Goal: Task Accomplishment & Management: Manage account settings

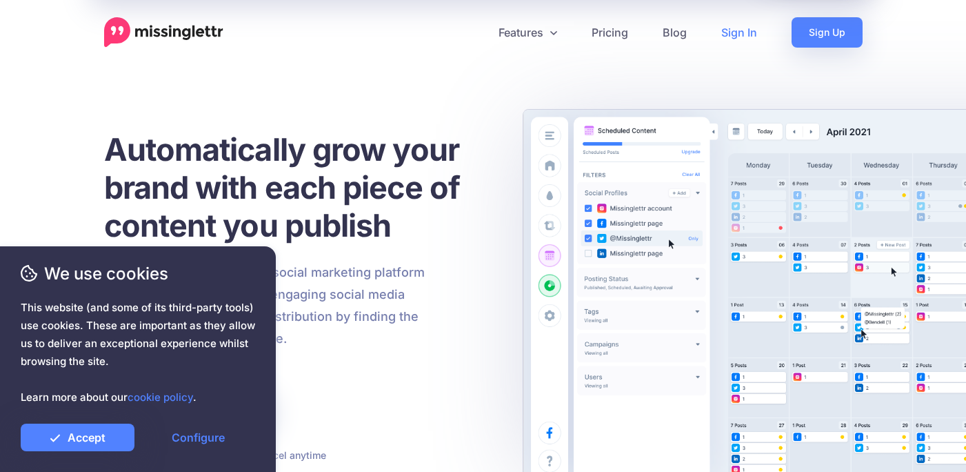
click at [736, 35] on link "Sign In" at bounding box center [739, 32] width 70 height 30
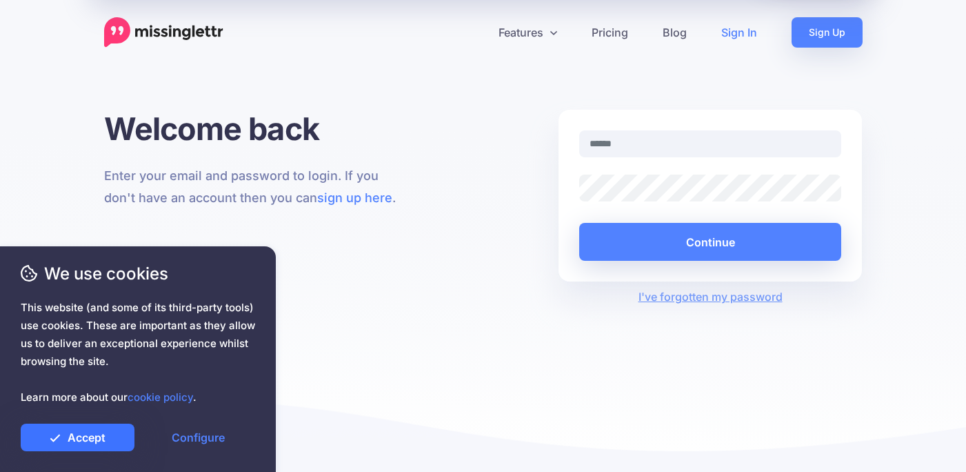
click at [61, 445] on link "Accept" at bounding box center [78, 437] width 114 height 28
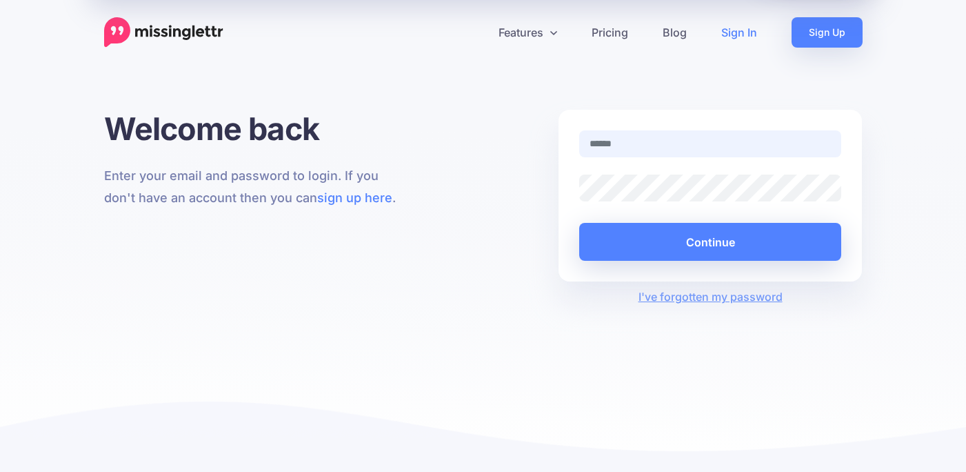
click at [638, 145] on input "text" at bounding box center [710, 143] width 263 height 27
click at [711, 102] on div "Features Drip Campaigns Drive traffic on autopilot Curate" at bounding box center [483, 238] width 966 height 477
click at [740, 39] on link "Sign In" at bounding box center [739, 32] width 70 height 30
click at [647, 141] on input "text" at bounding box center [710, 143] width 263 height 27
click at [648, 150] on input "text" at bounding box center [710, 143] width 263 height 27
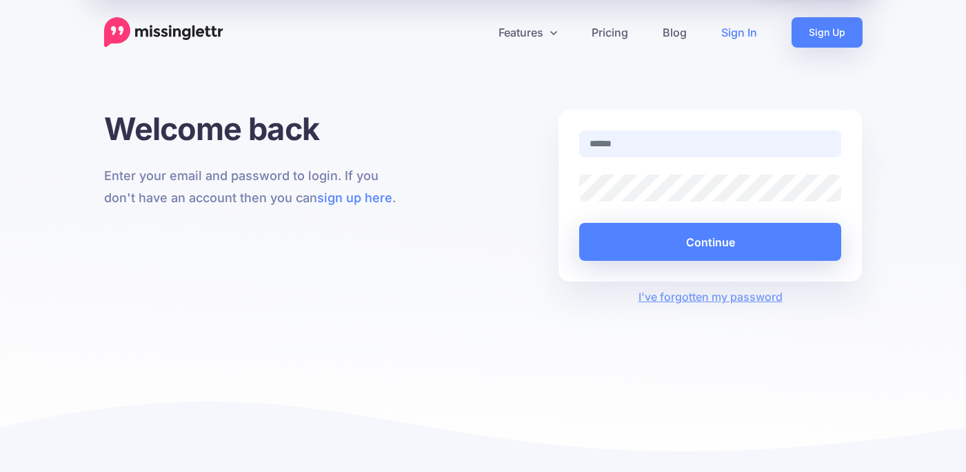
type input "**********"
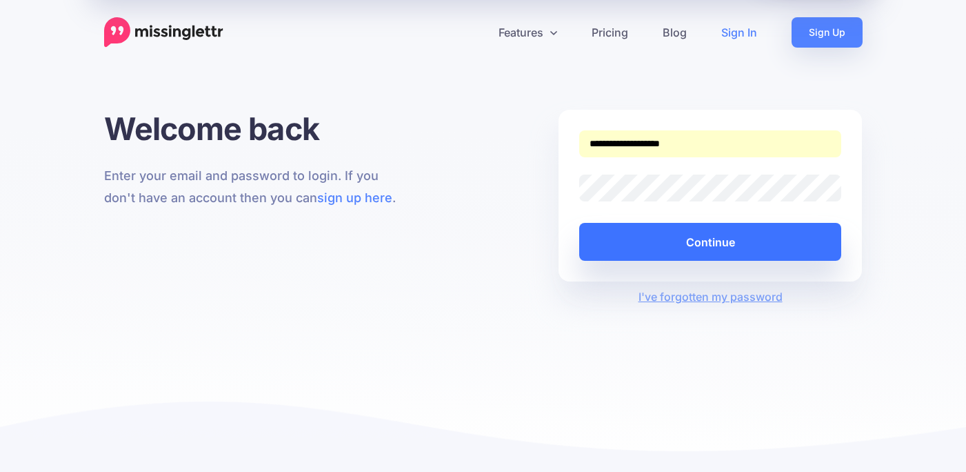
click at [669, 244] on button "Continue" at bounding box center [710, 242] width 263 height 38
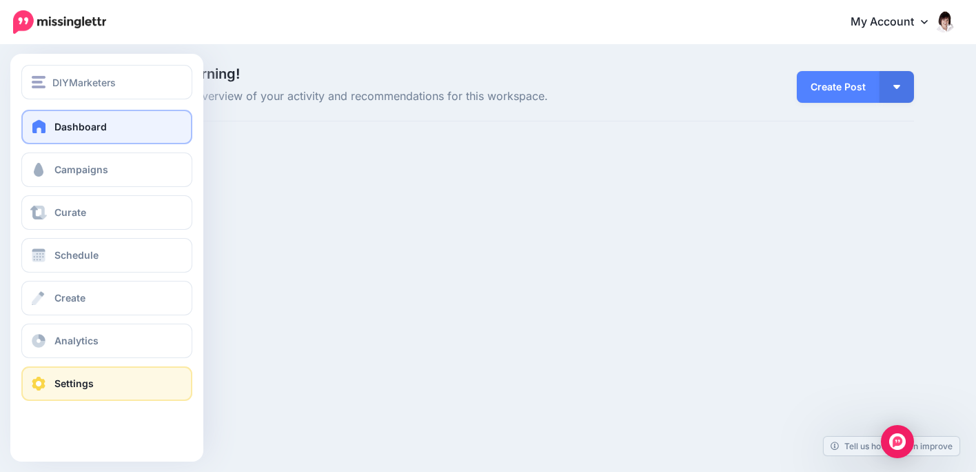
click at [61, 381] on span "Settings" at bounding box center [73, 383] width 39 height 12
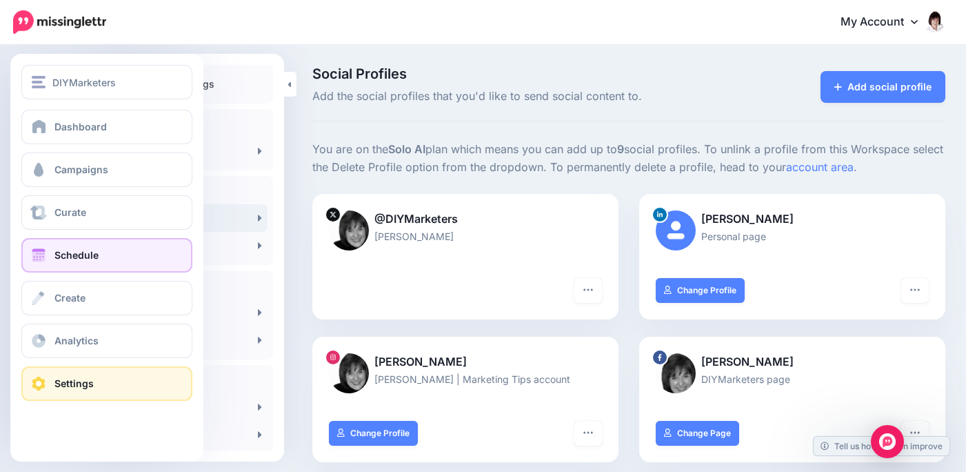
click at [77, 252] on span "Schedule" at bounding box center [76, 255] width 44 height 12
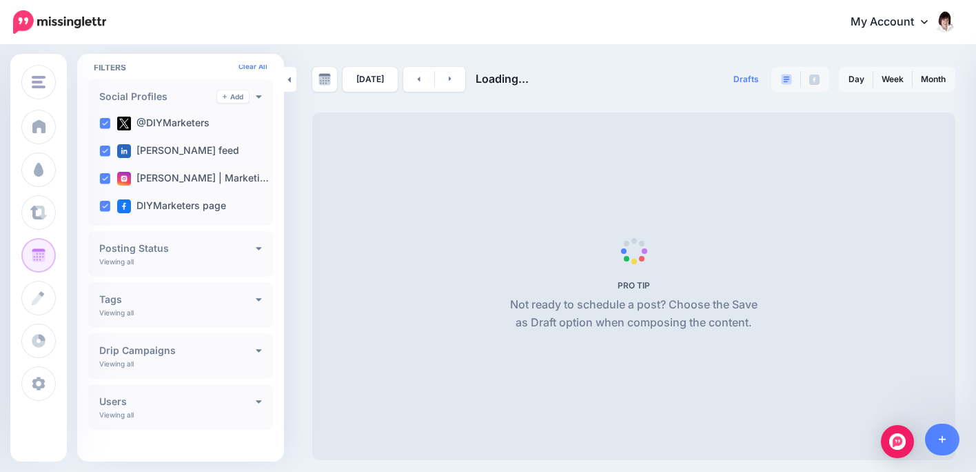
scroll to position [99, 0]
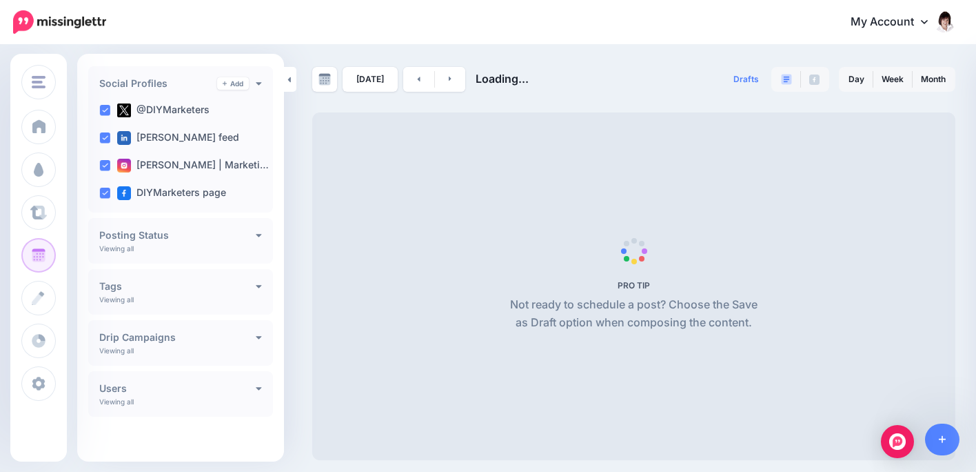
click at [194, 341] on h4 "Drip Campaigns" at bounding box center [177, 337] width 156 height 10
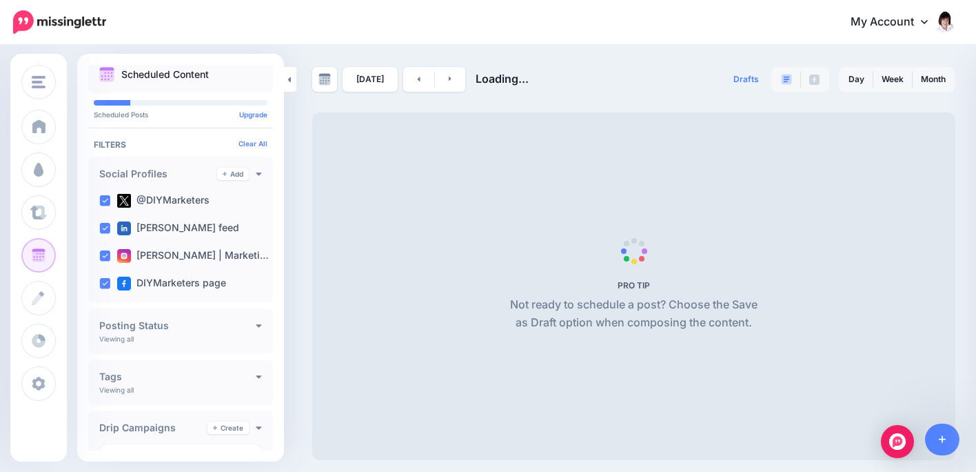
scroll to position [0, 0]
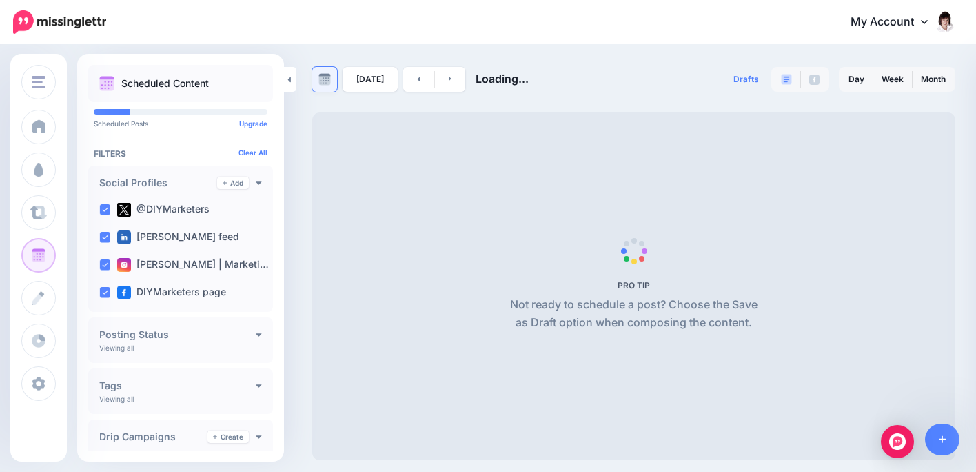
click at [321, 81] on img at bounding box center [325, 79] width 12 height 12
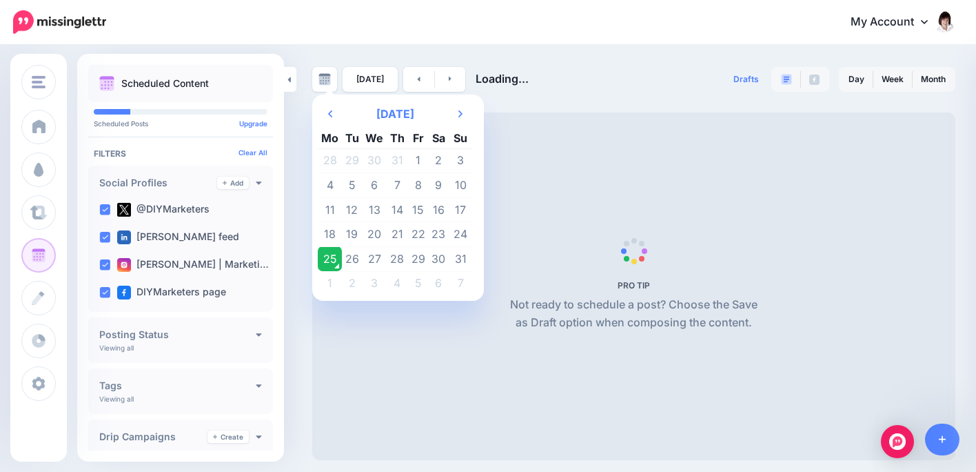
click at [616, 61] on div "Previous Month August 2025 Next Month Mo Tu We Th Fr Sa Su 28 29 30 31 1 2 3 4 …" at bounding box center [488, 253] width 976 height 414
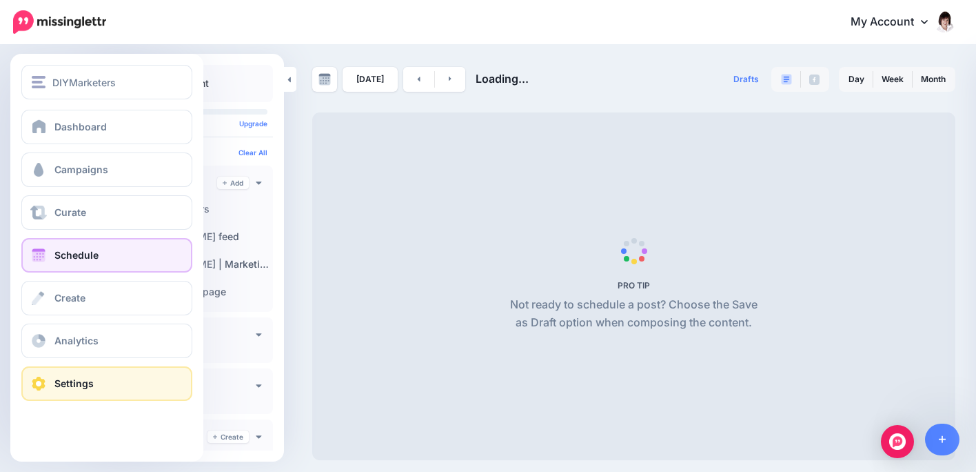
click at [74, 380] on span "Settings" at bounding box center [73, 383] width 39 height 12
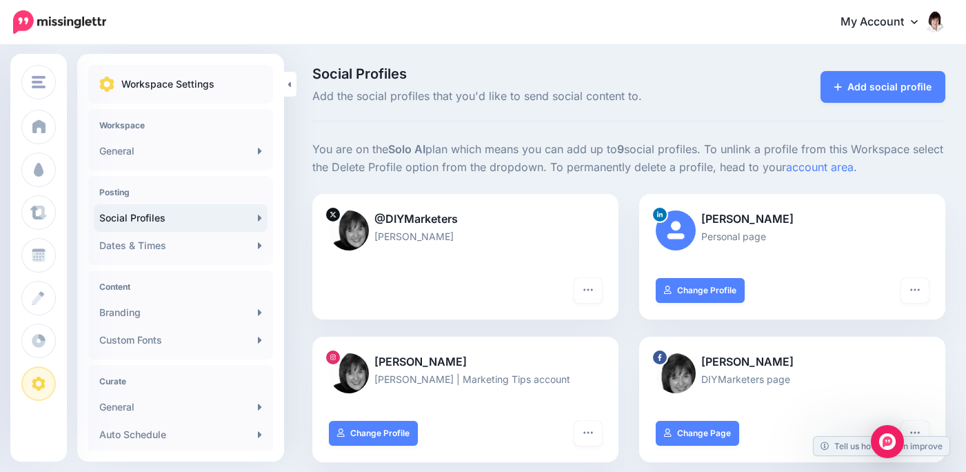
scroll to position [15, 0]
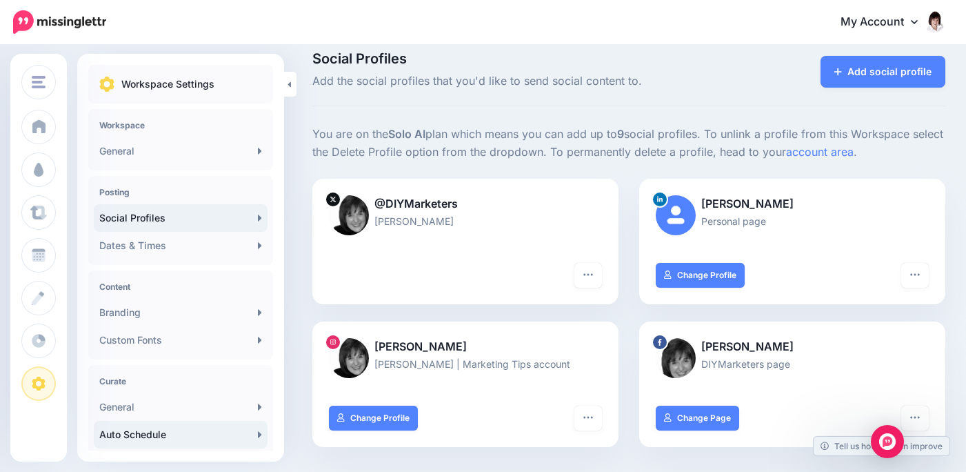
click at [135, 429] on link "Auto Schedule" at bounding box center [181, 435] width 174 height 28
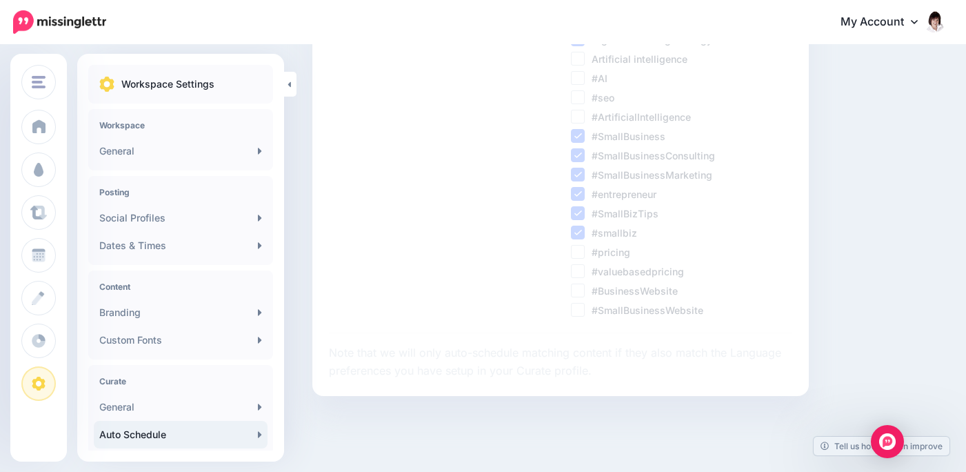
scroll to position [463, 0]
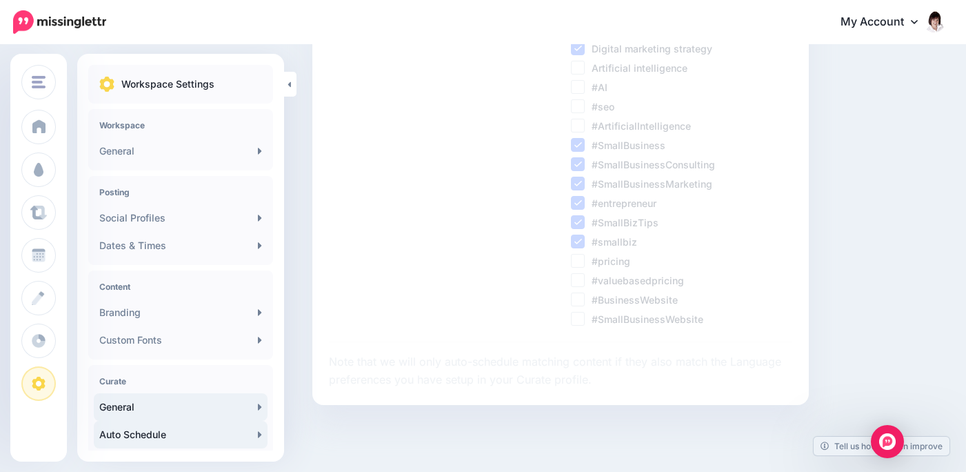
click at [186, 405] on link "General" at bounding box center [181, 407] width 174 height 28
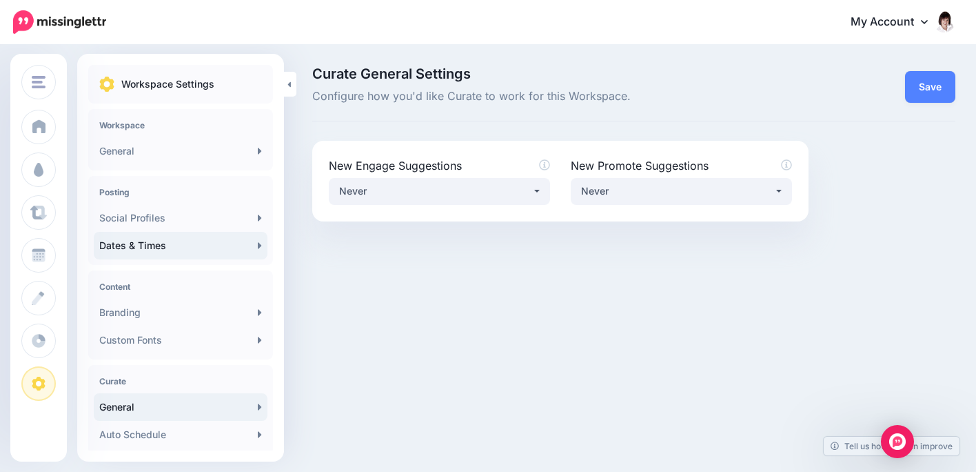
click at [188, 243] on link "Dates & Times" at bounding box center [181, 246] width 174 height 28
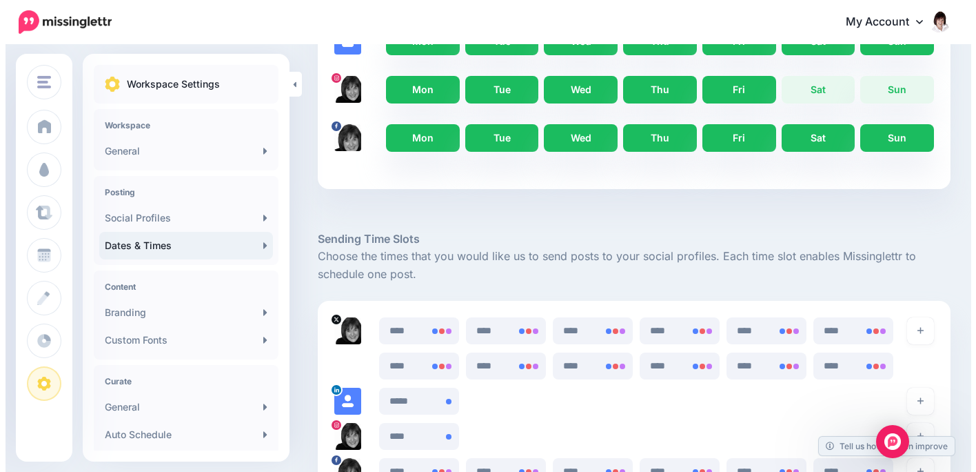
scroll to position [547, 0]
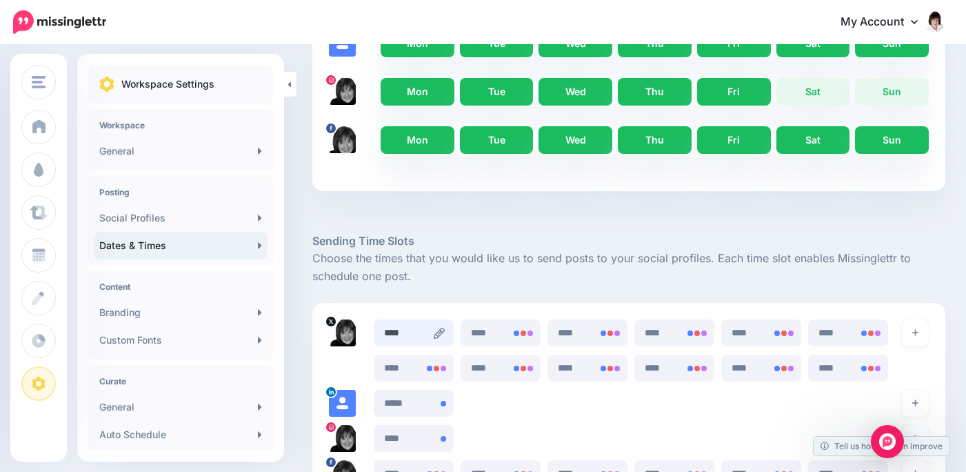
click at [403, 331] on input "****" at bounding box center [414, 332] width 80 height 27
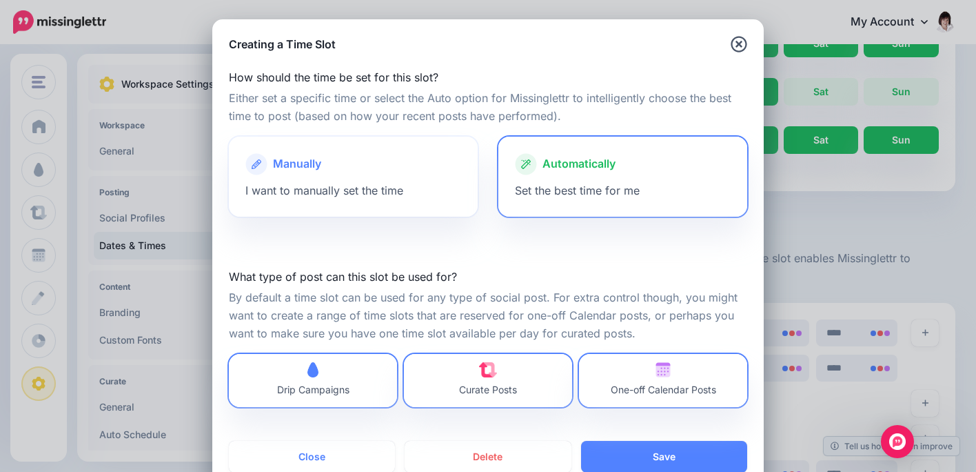
click at [332, 176] on div at bounding box center [353, 178] width 216 height 7
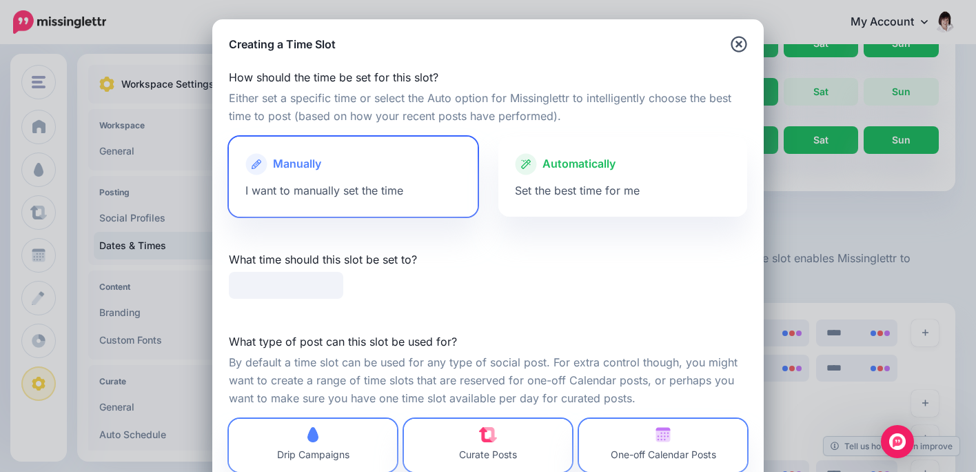
click at [332, 176] on div at bounding box center [353, 178] width 216 height 7
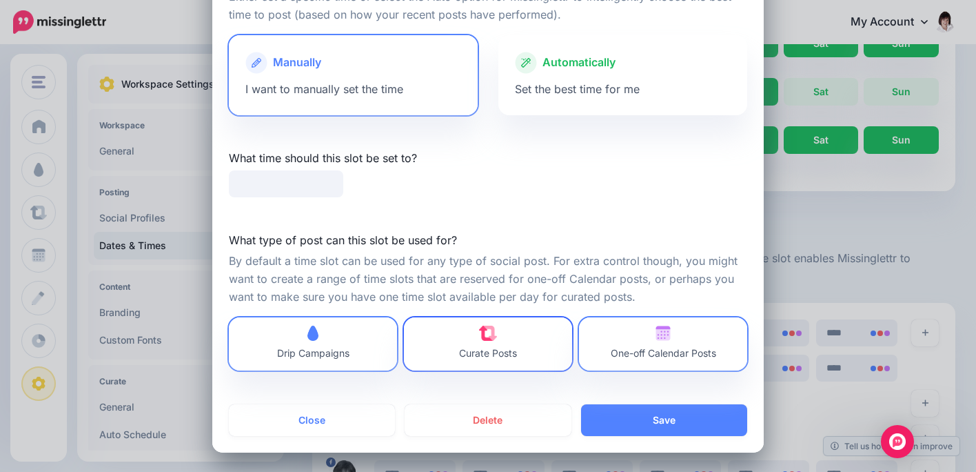
click at [470, 323] on link "Curate Posts" at bounding box center [488, 343] width 168 height 53
click at [689, 336] on span "One-off Calendar Posts" at bounding box center [663, 343] width 105 height 37
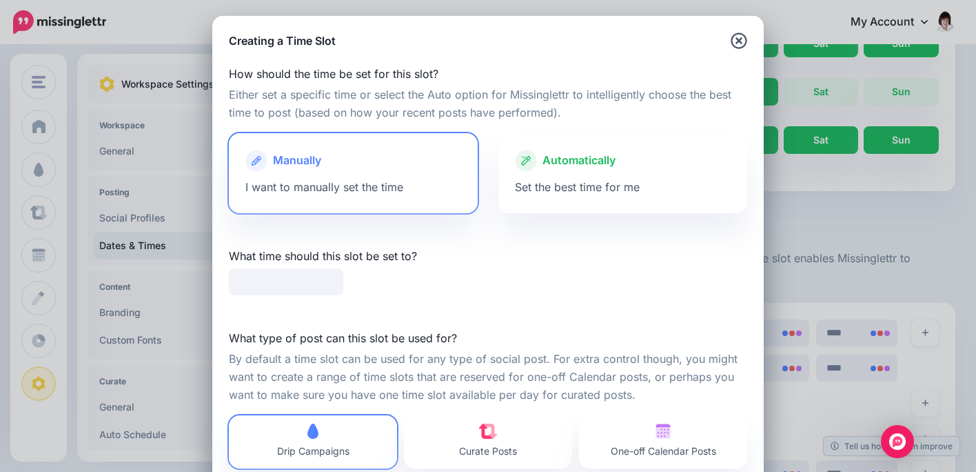
scroll to position [0, 0]
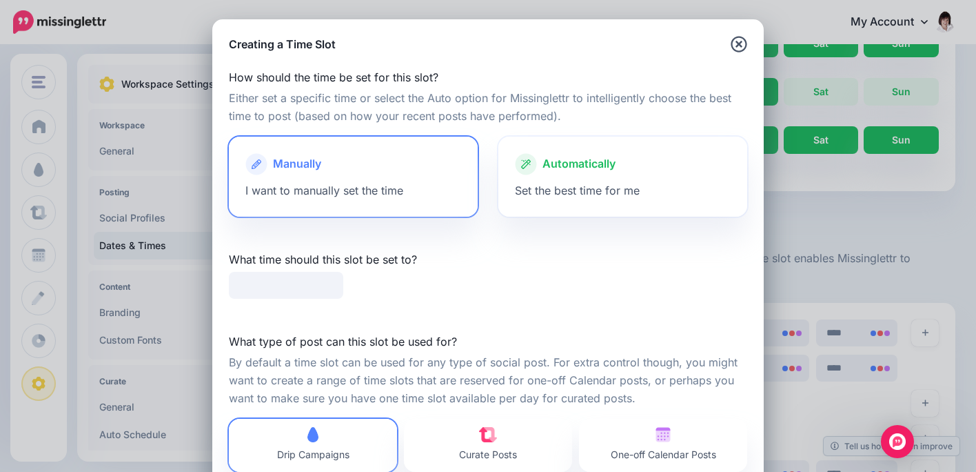
click at [571, 165] on span "Automatically" at bounding box center [579, 164] width 73 height 18
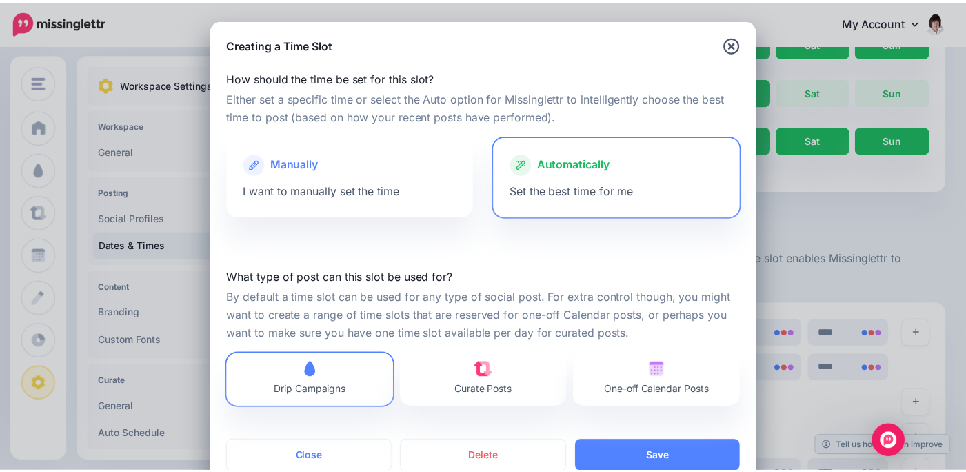
scroll to position [37, 0]
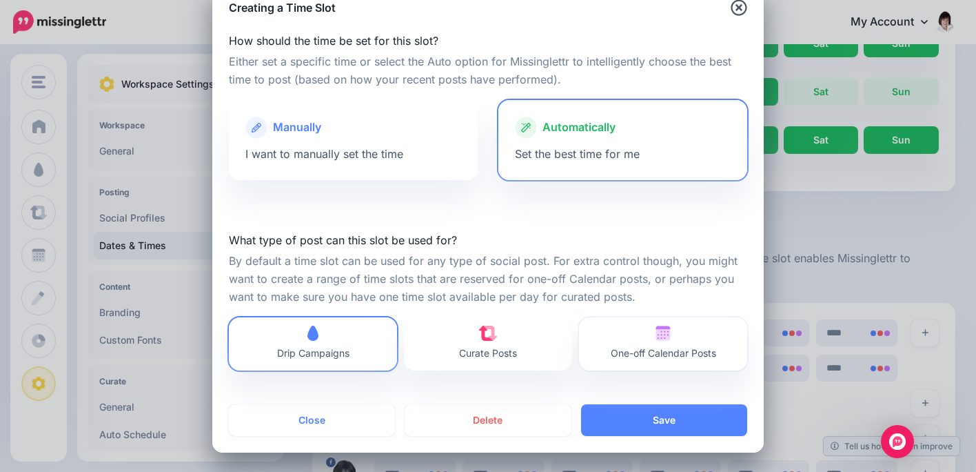
click at [651, 346] on span "One-off Calendar Posts" at bounding box center [663, 343] width 105 height 37
click at [298, 347] on span "Drip Campaigns" at bounding box center [313, 353] width 72 height 12
click at [670, 334] on span "One-off Calendar Posts" at bounding box center [663, 343] width 105 height 37
click at [667, 416] on button "Save" at bounding box center [664, 420] width 166 height 32
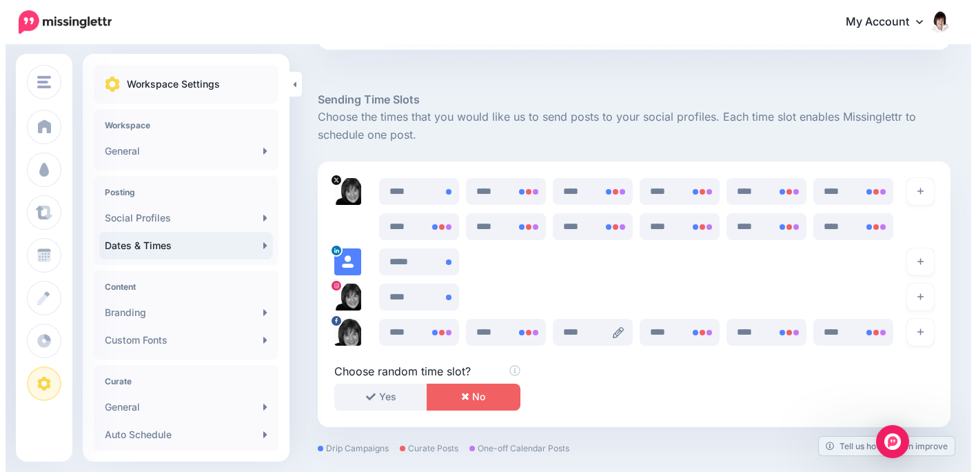
scroll to position [683, 0]
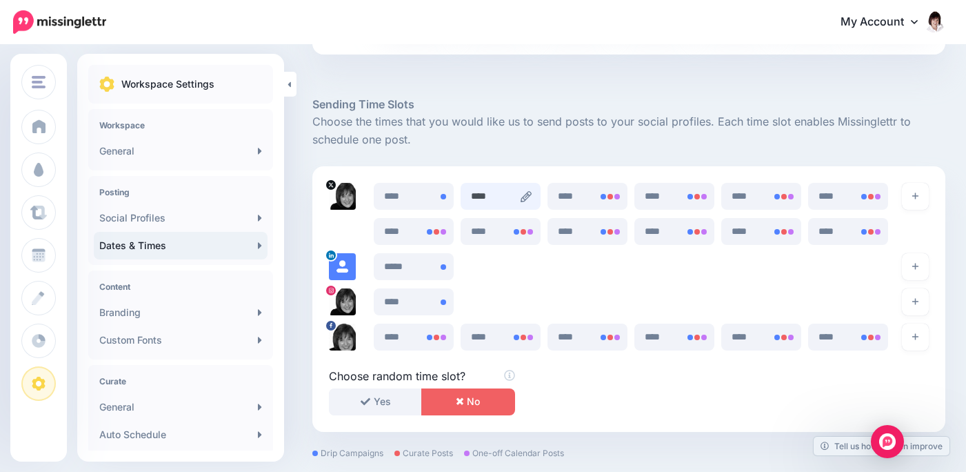
click at [498, 196] on input "****" at bounding box center [501, 196] width 80 height 27
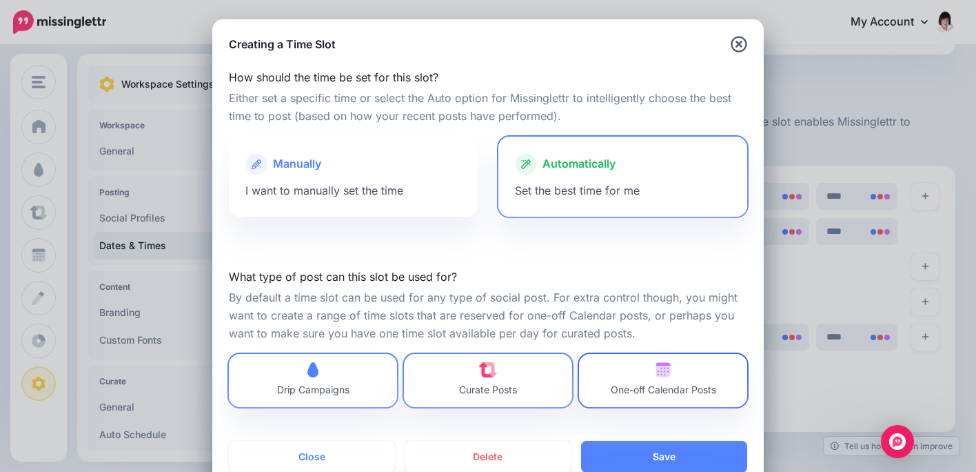
click at [671, 373] on span "One-off Calendar Posts" at bounding box center [663, 380] width 105 height 37
click at [524, 396] on link "Curate Posts" at bounding box center [488, 380] width 168 height 53
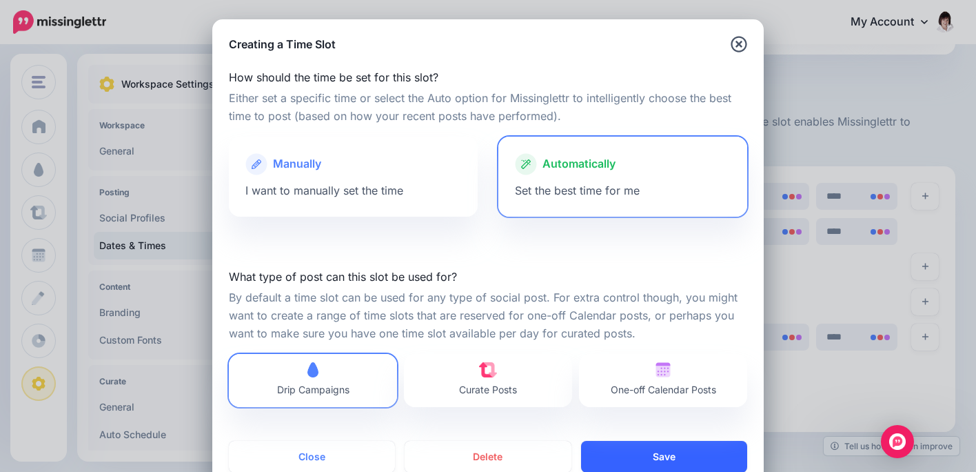
click at [636, 452] on button "Save" at bounding box center [664, 457] width 166 height 32
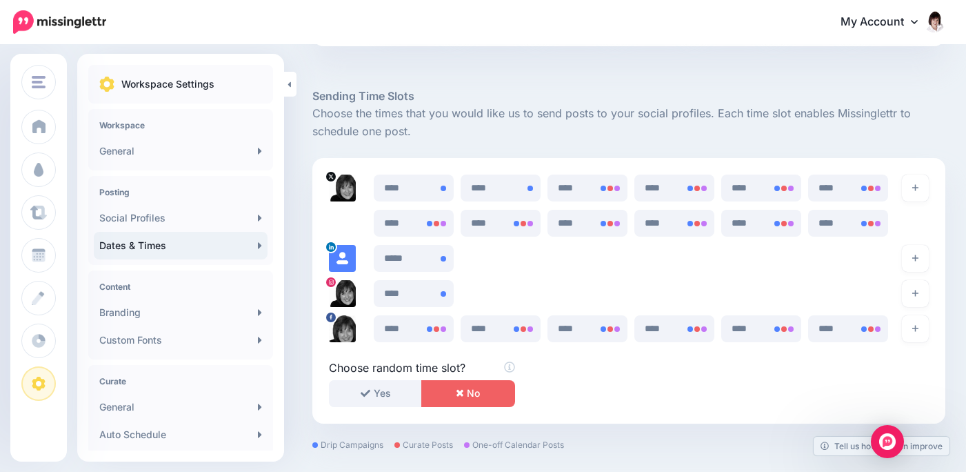
scroll to position [689, 0]
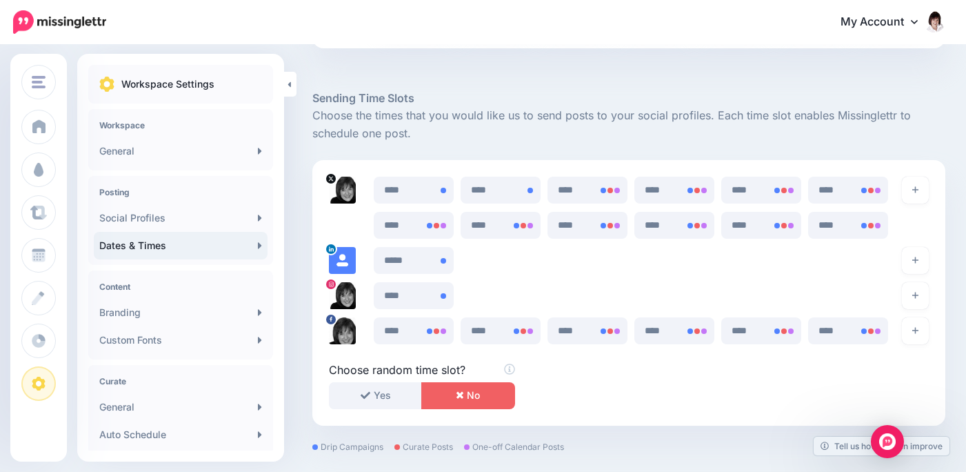
click at [443, 393] on button "No" at bounding box center [467, 395] width 93 height 27
click at [375, 392] on button "Yes" at bounding box center [375, 395] width 93 height 27
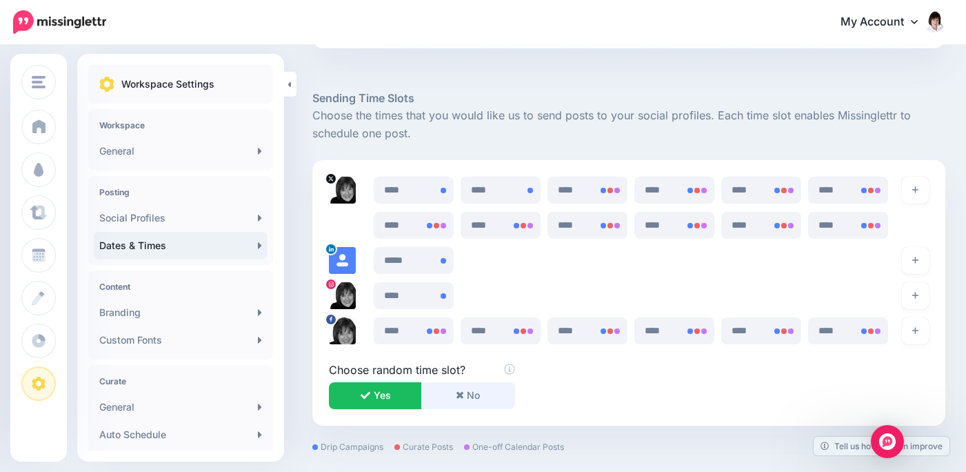
click at [438, 393] on button "No" at bounding box center [467, 395] width 93 height 27
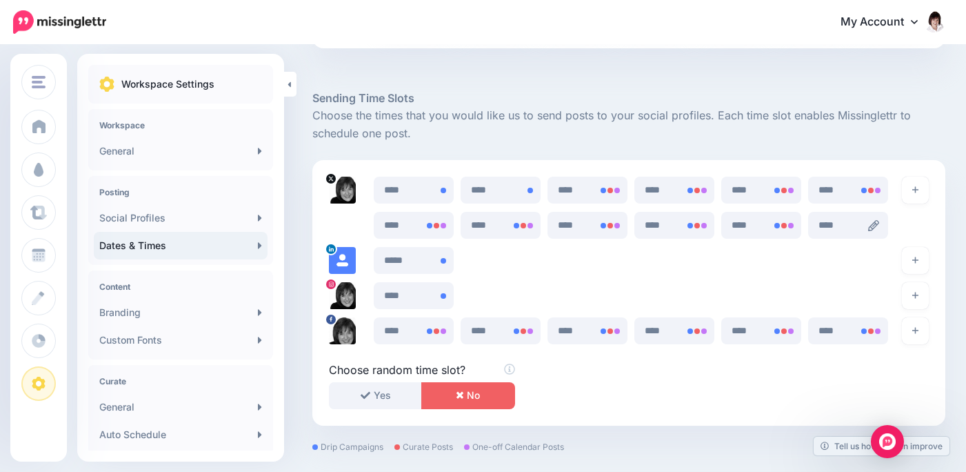
click at [879, 223] on icon at bounding box center [873, 225] width 11 height 11
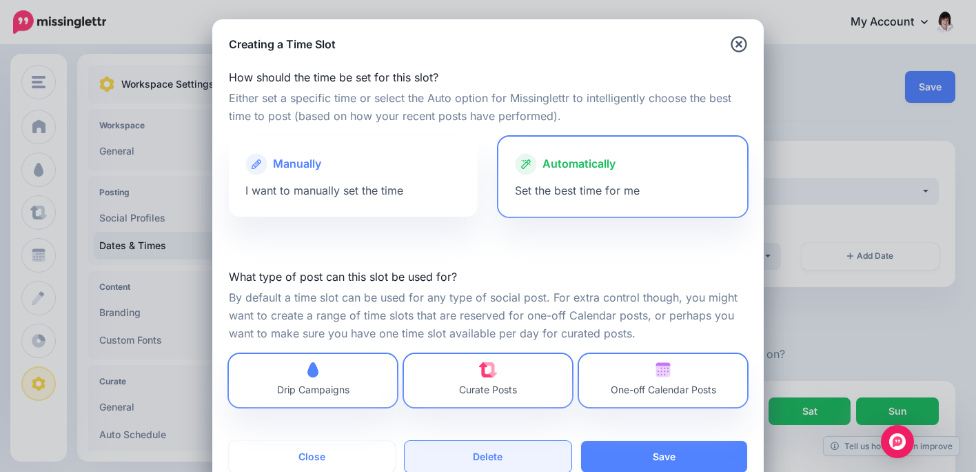
click at [491, 452] on button "Delete" at bounding box center [488, 457] width 166 height 32
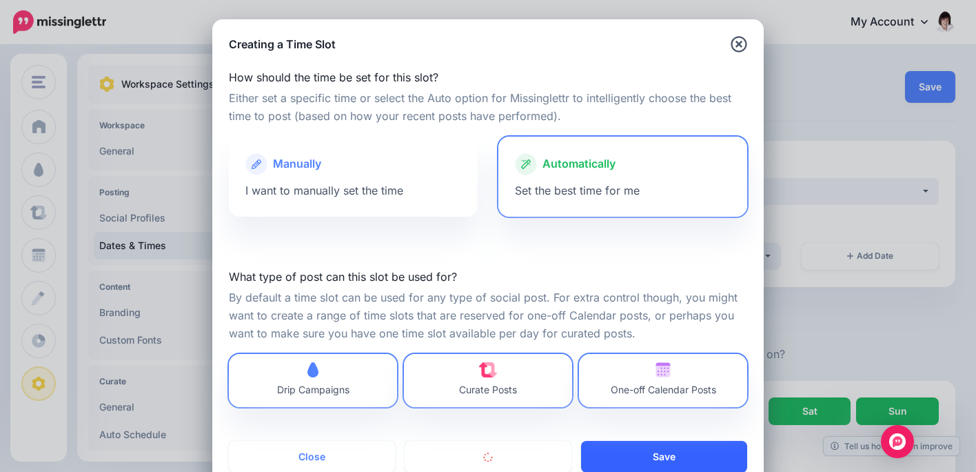
click at [686, 453] on button "Save" at bounding box center [664, 457] width 166 height 32
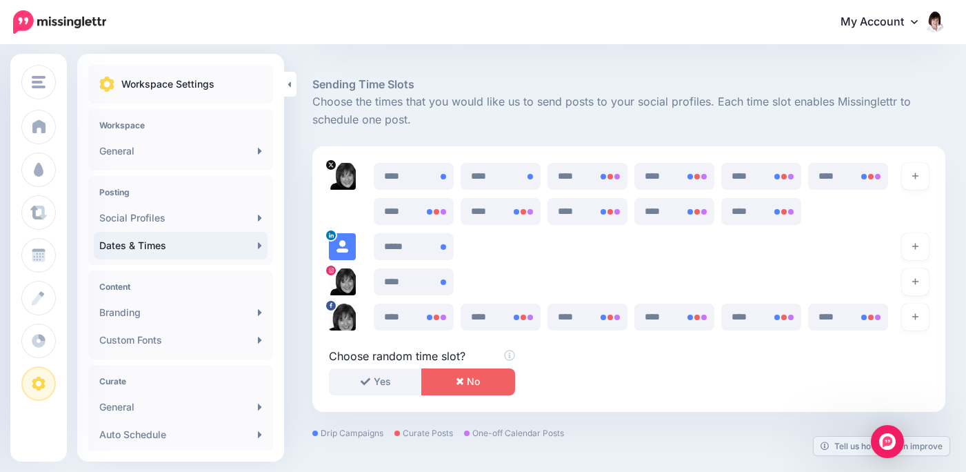
scroll to position [703, 0]
click at [792, 208] on icon at bounding box center [786, 212] width 11 height 11
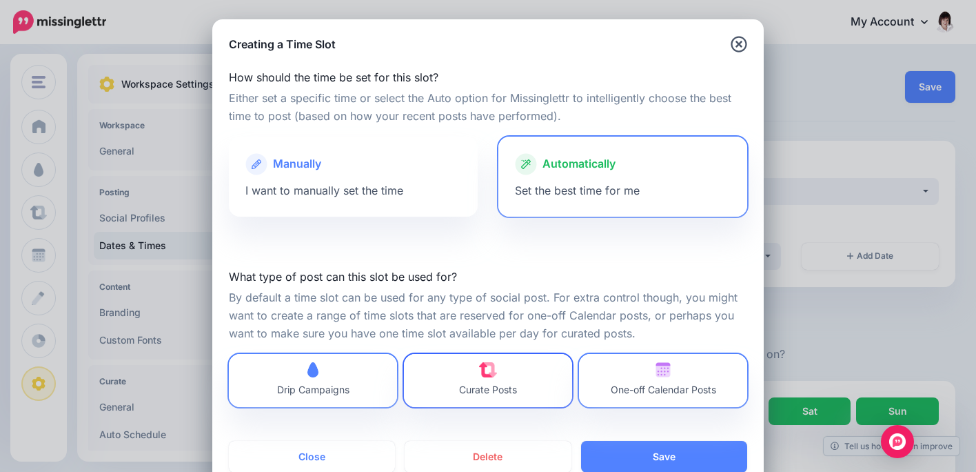
click at [481, 367] on img at bounding box center [488, 369] width 19 height 15
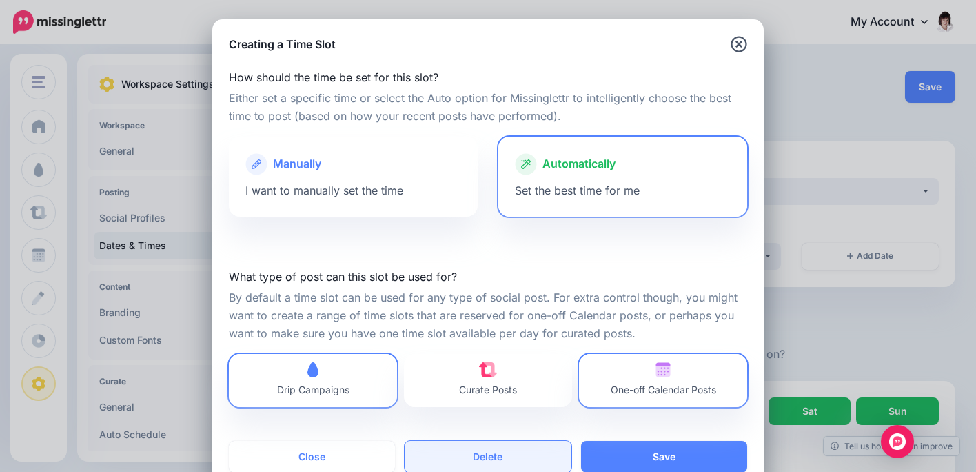
click at [482, 454] on button "Delete" at bounding box center [488, 457] width 166 height 32
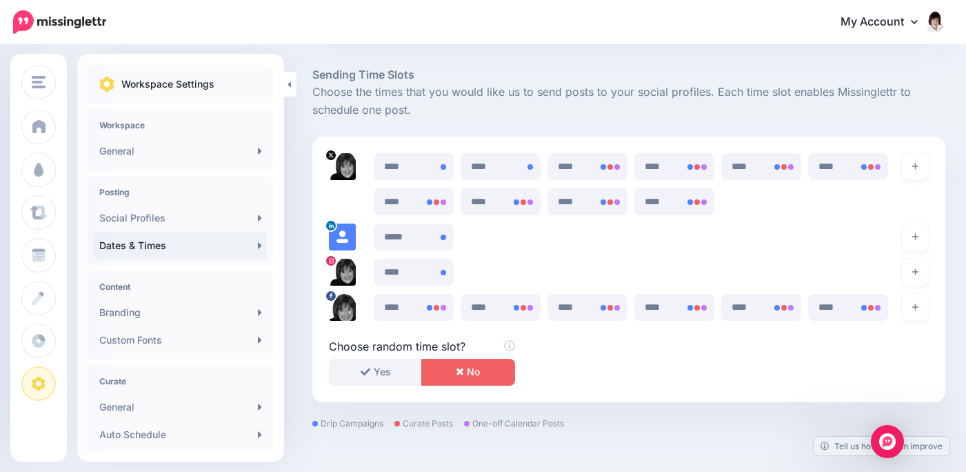
scroll to position [701, 0]
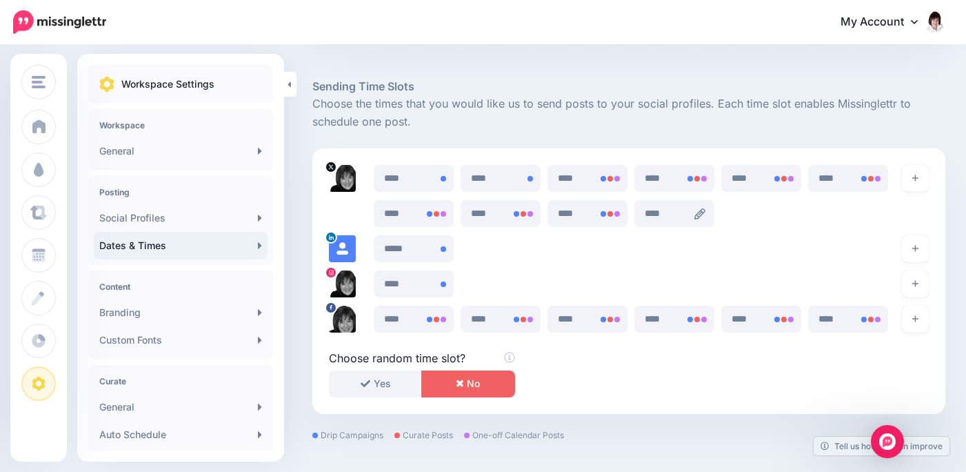
click at [704, 212] on icon at bounding box center [699, 213] width 11 height 11
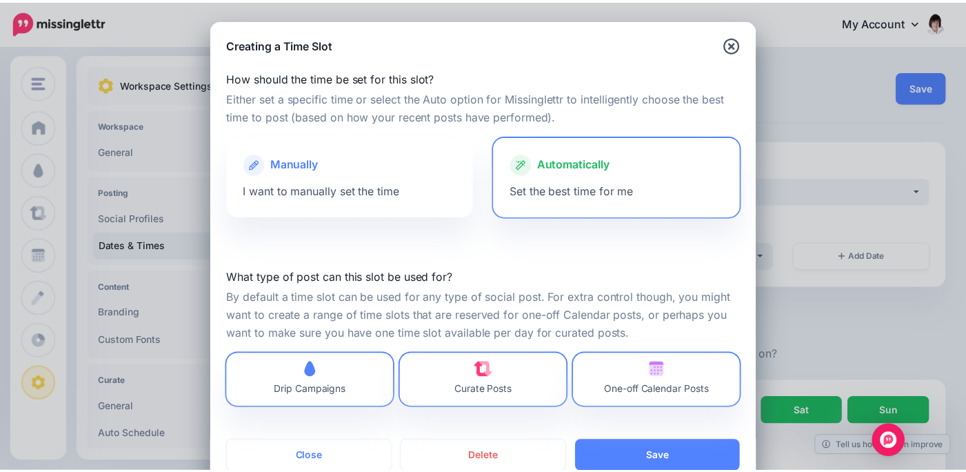
scroll to position [37, 0]
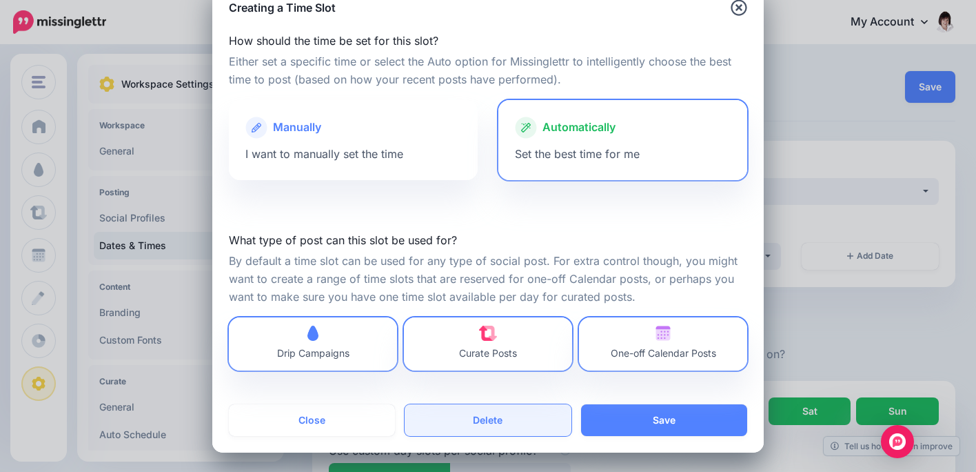
click at [481, 417] on button "Delete" at bounding box center [488, 420] width 166 height 32
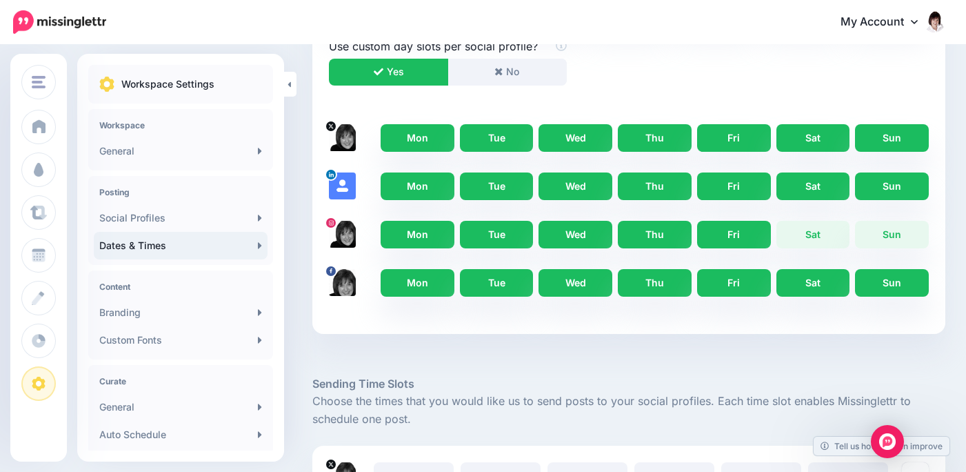
scroll to position [792, 0]
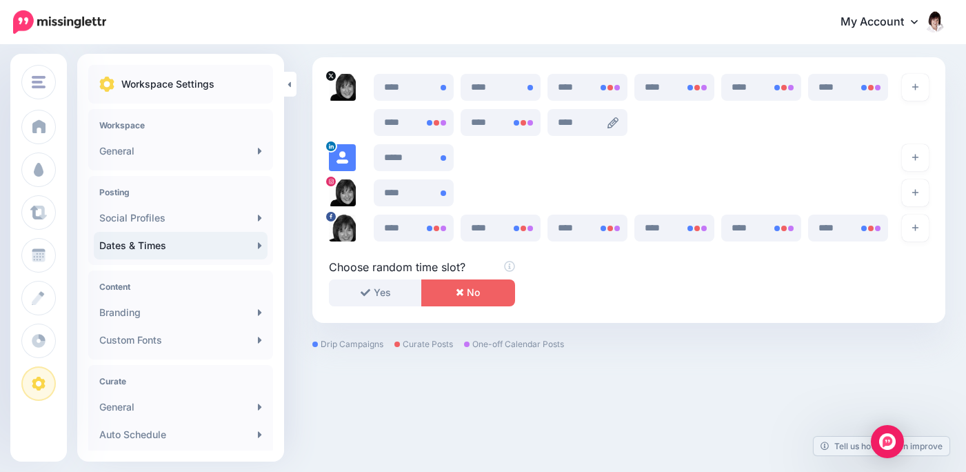
click at [618, 122] on icon at bounding box center [612, 122] width 11 height 11
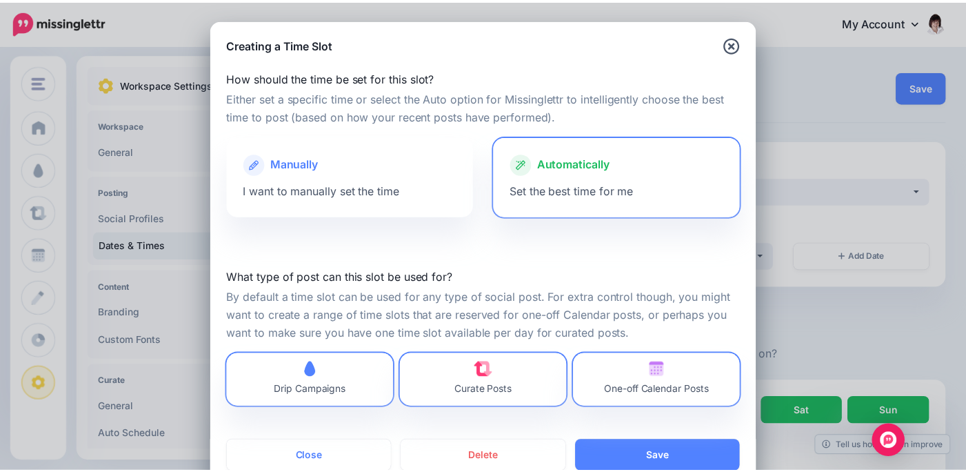
scroll to position [37, 0]
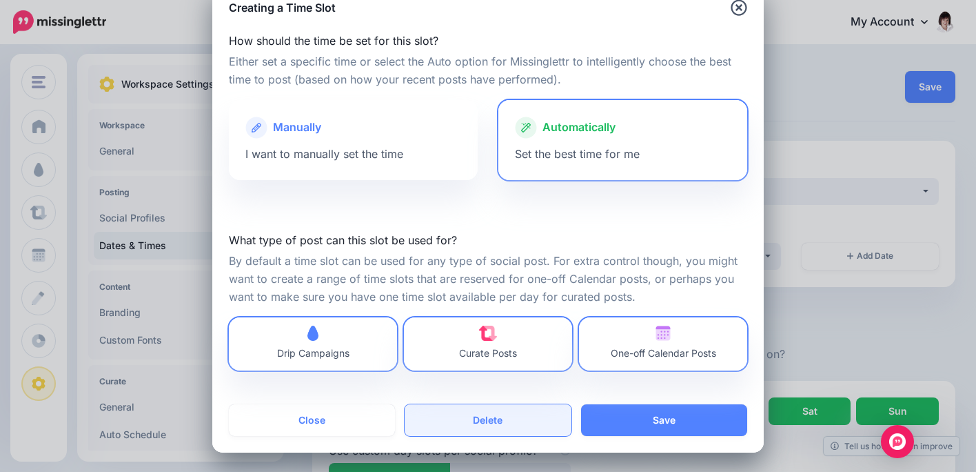
click at [489, 414] on button "Delete" at bounding box center [488, 420] width 166 height 32
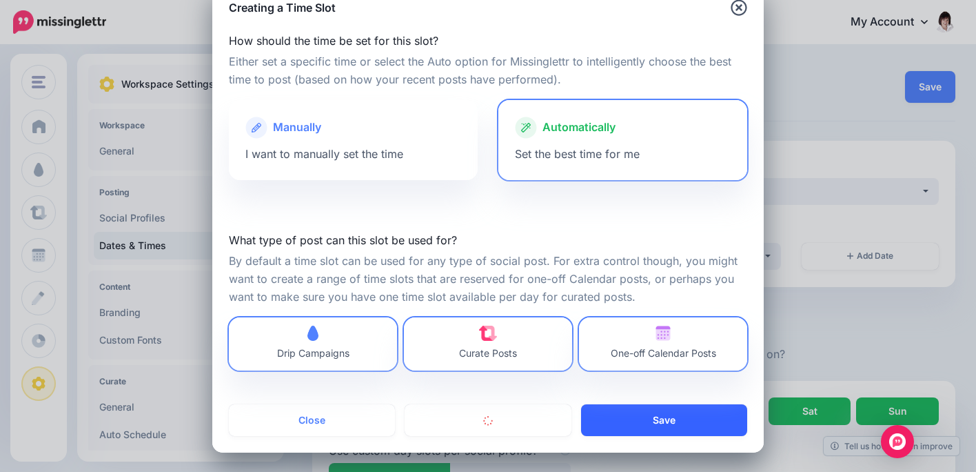
click at [602, 419] on button "Save" at bounding box center [664, 420] width 166 height 32
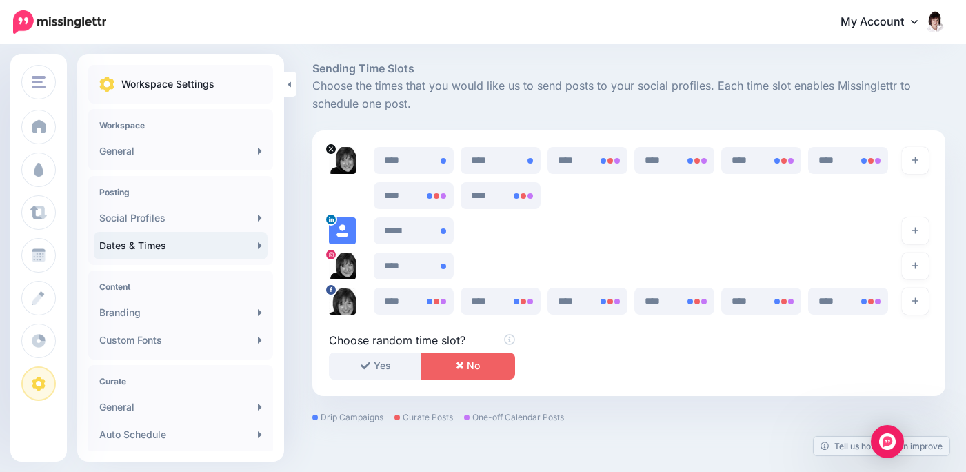
scroll to position [714, 0]
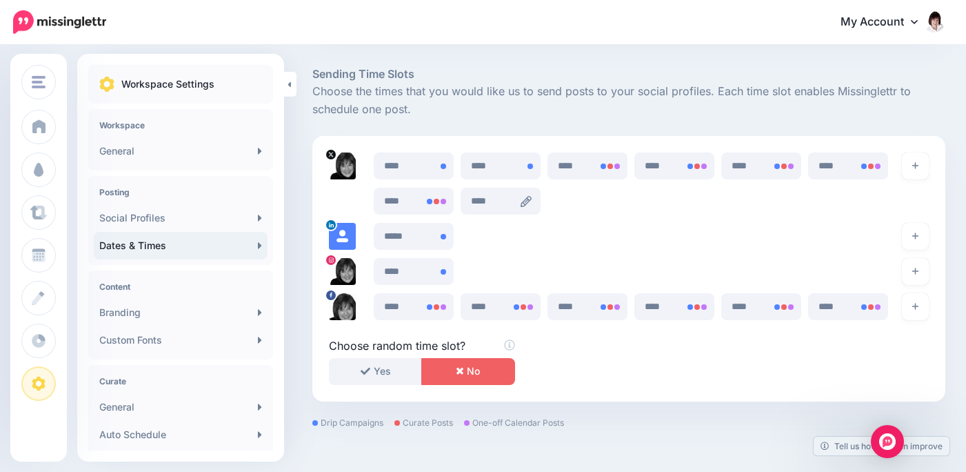
click at [532, 197] on icon at bounding box center [526, 201] width 11 height 11
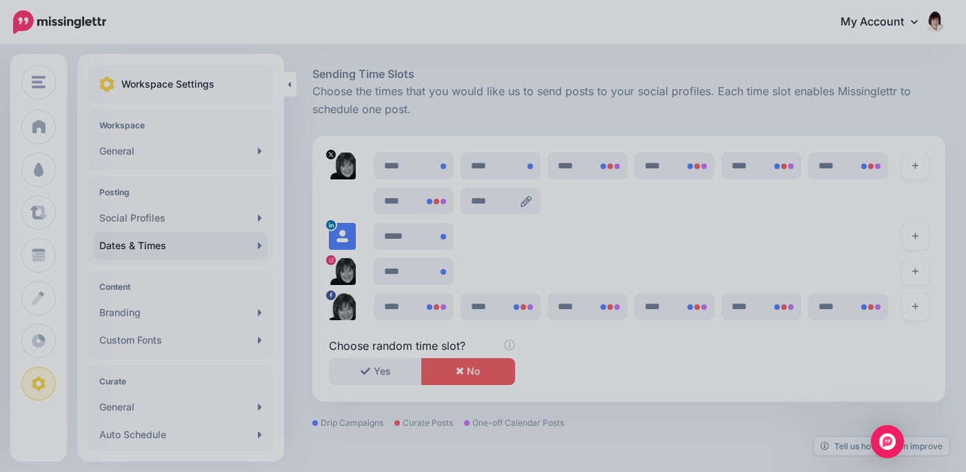
scroll to position [0, 0]
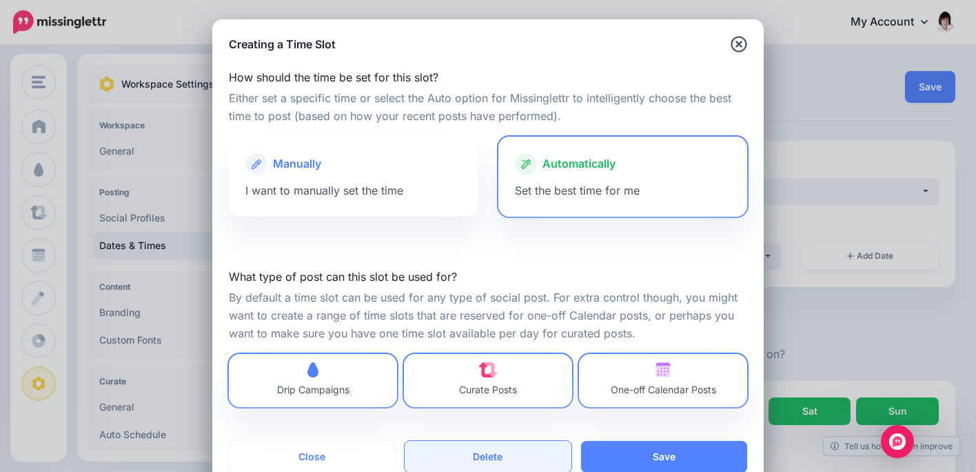
click at [484, 452] on button "Delete" at bounding box center [488, 457] width 166 height 32
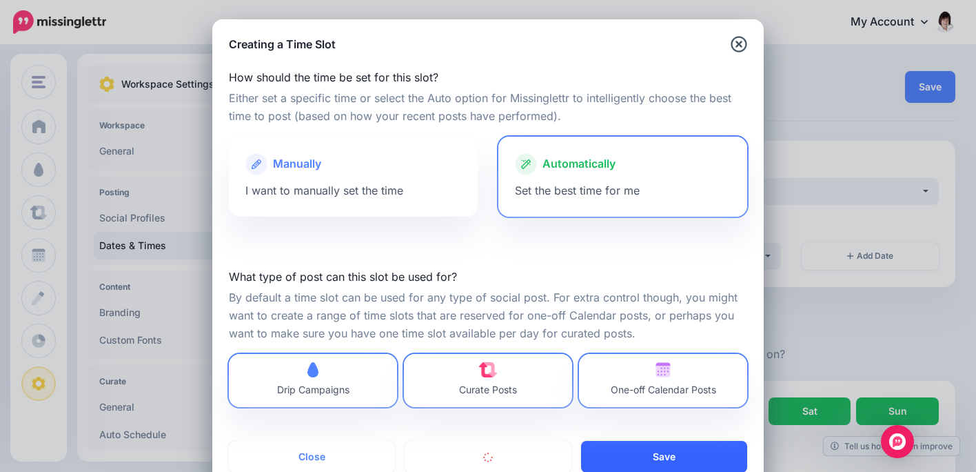
click at [632, 452] on button "Save" at bounding box center [664, 457] width 166 height 32
click at [632, 452] on button "button" at bounding box center [664, 457] width 166 height 32
click at [736, 48] on icon "button" at bounding box center [739, 44] width 17 height 17
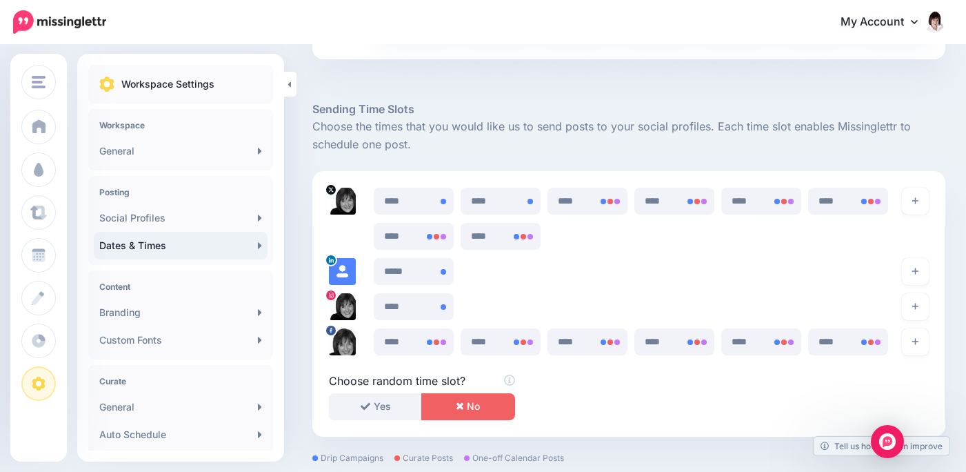
scroll to position [729, 0]
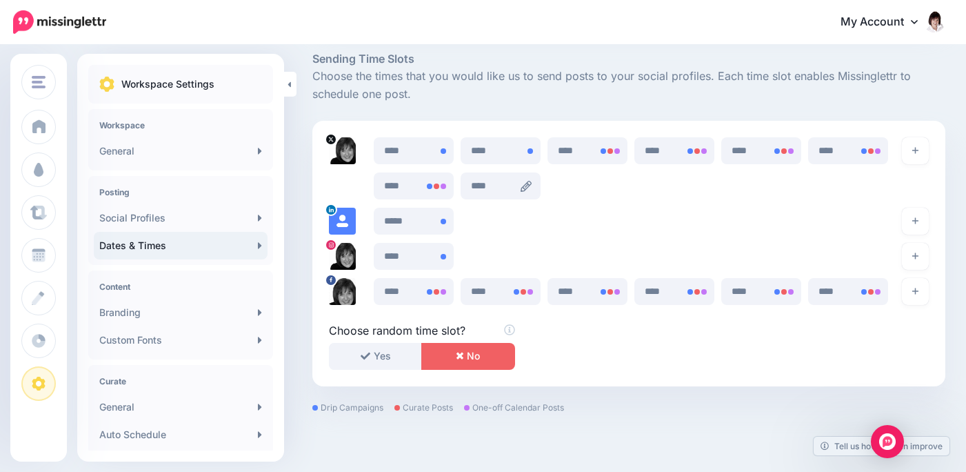
click at [528, 184] on icon at bounding box center [526, 186] width 11 height 11
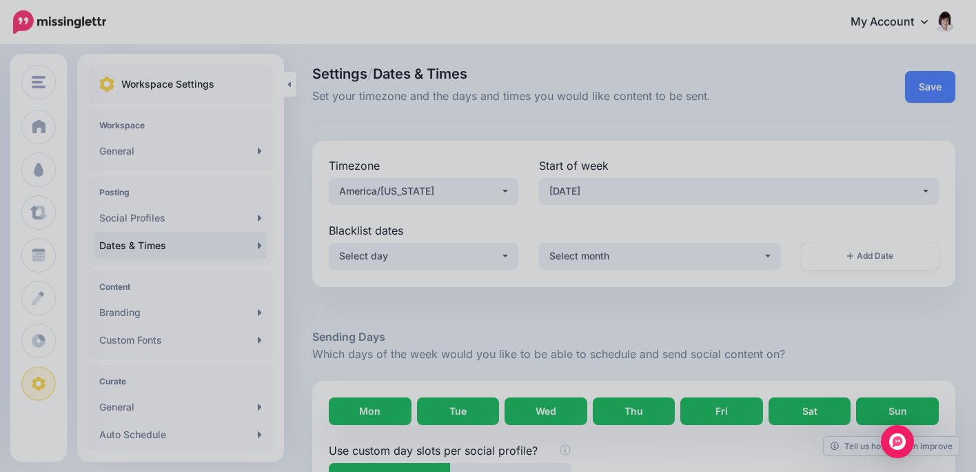
scroll to position [792, 0]
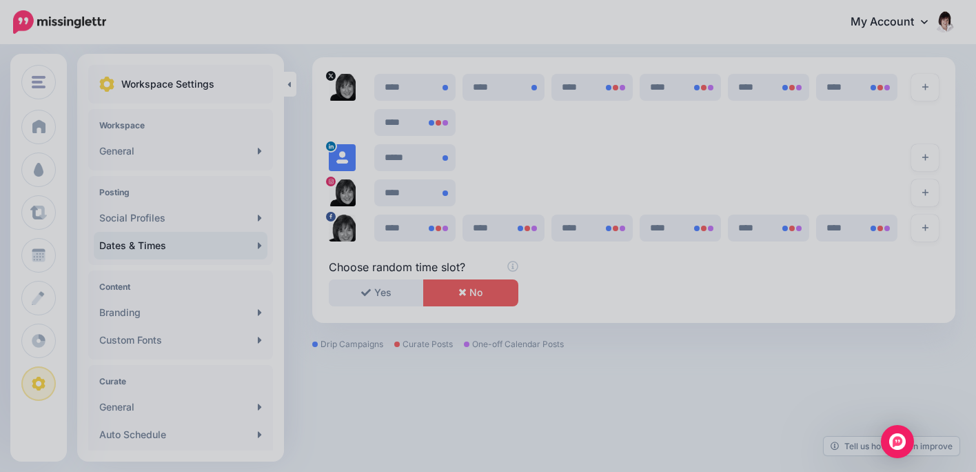
click at [509, 133] on div at bounding box center [488, 236] width 976 height 472
click at [303, 174] on div at bounding box center [488, 236] width 976 height 472
click at [399, 125] on div at bounding box center [488, 236] width 976 height 472
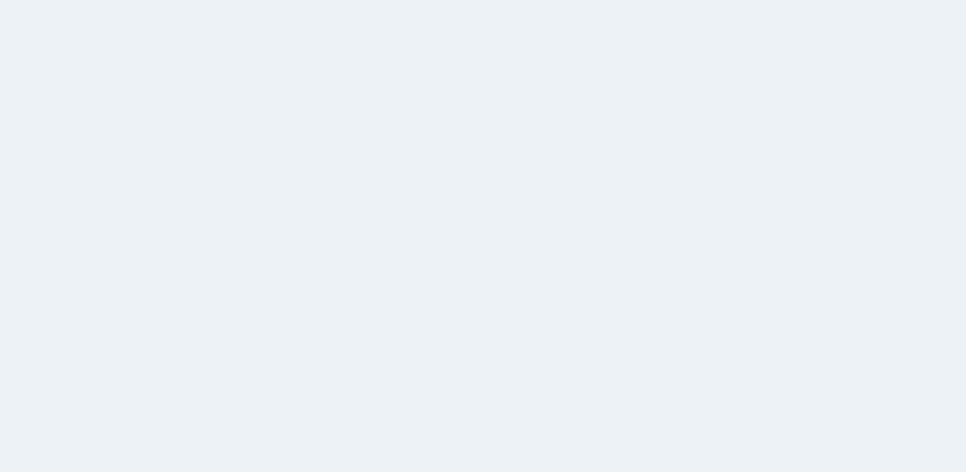
scroll to position [792, 0]
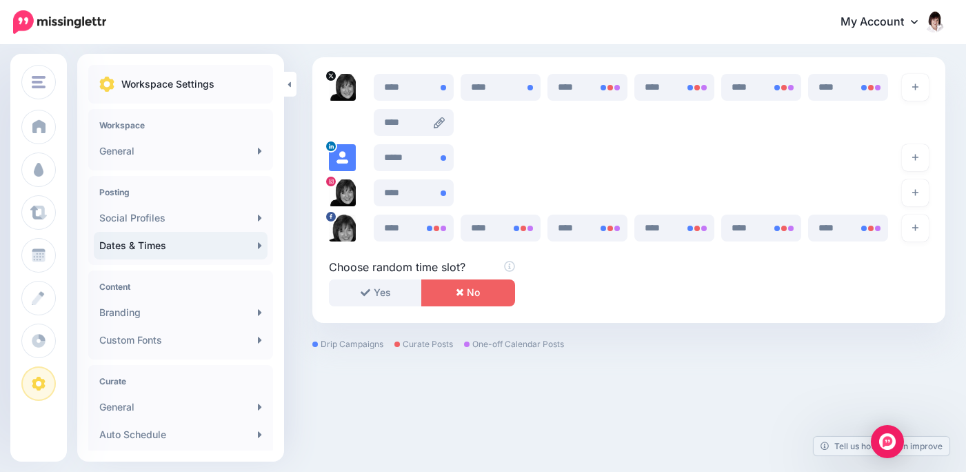
click at [445, 118] on icon at bounding box center [439, 122] width 11 height 11
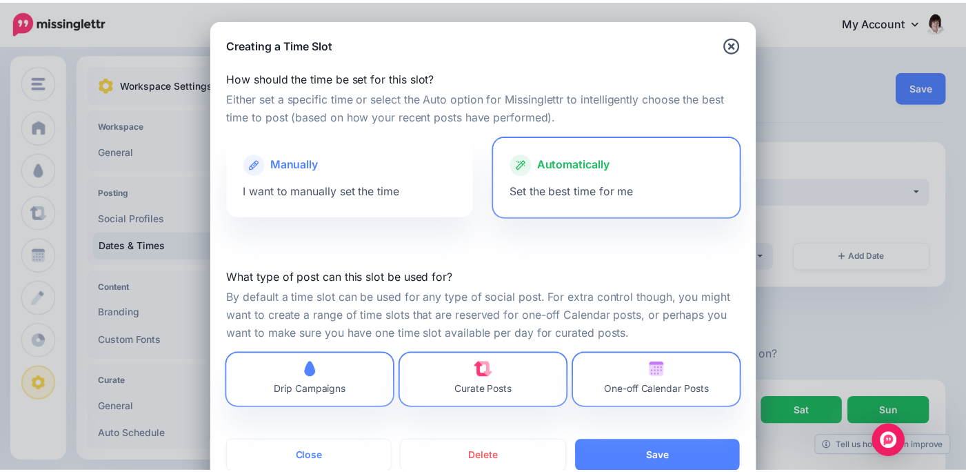
scroll to position [37, 0]
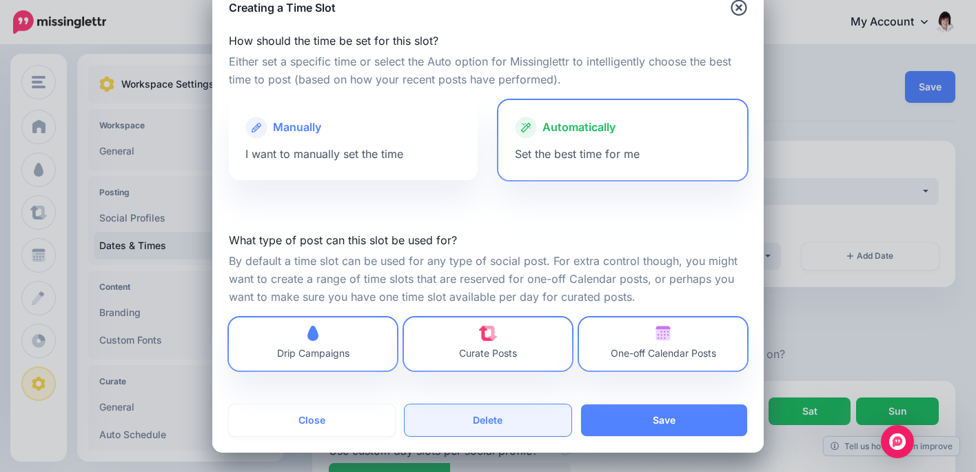
click at [489, 415] on button "Delete" at bounding box center [488, 420] width 166 height 32
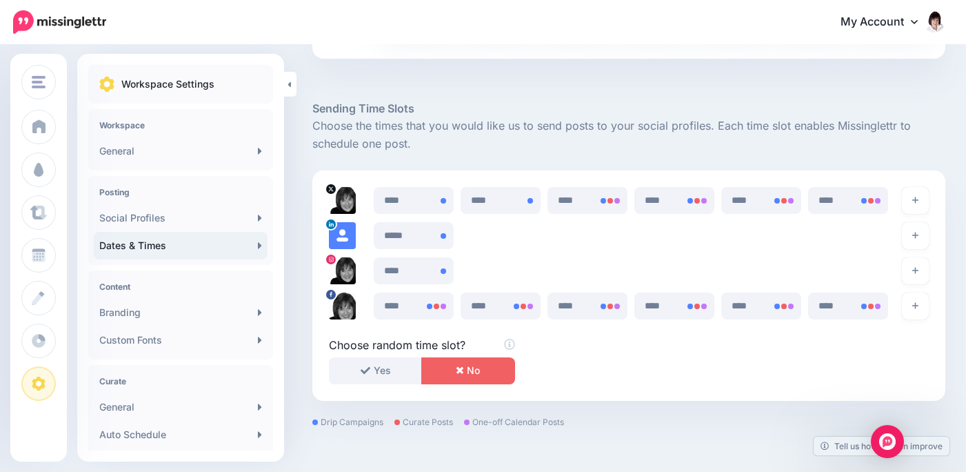
scroll to position [677, 0]
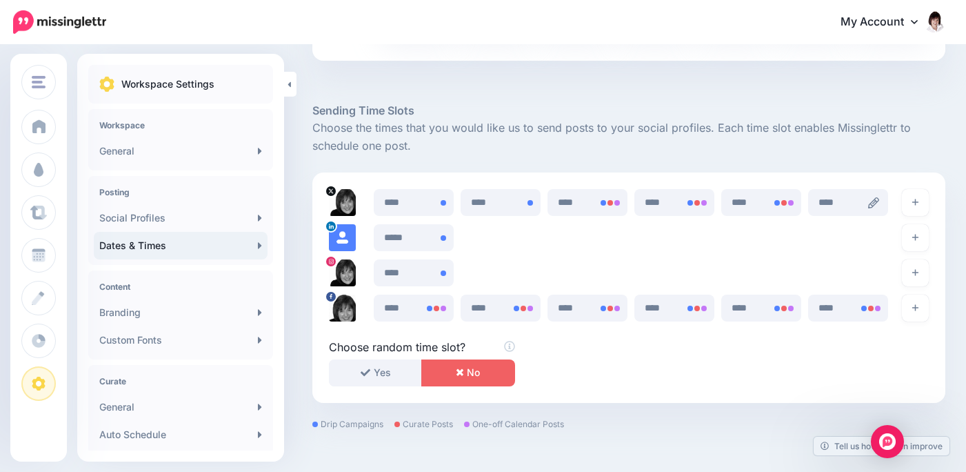
click at [879, 199] on icon at bounding box center [873, 202] width 11 height 11
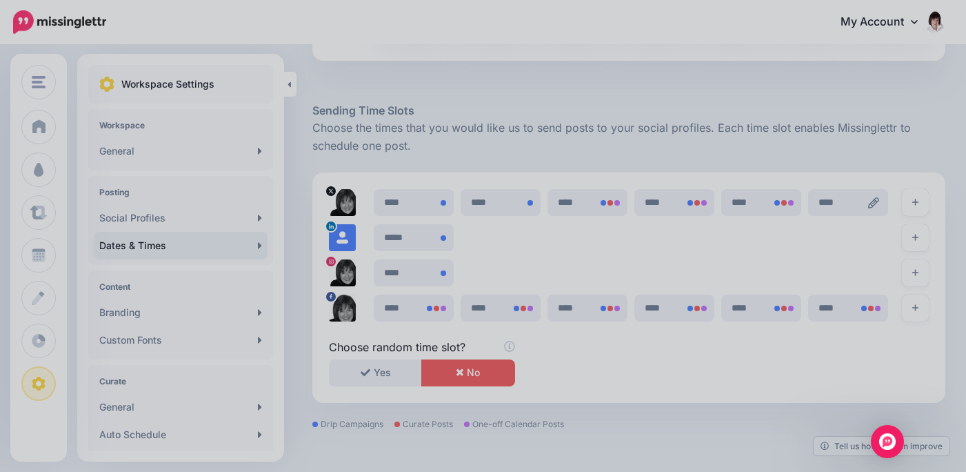
scroll to position [0, 0]
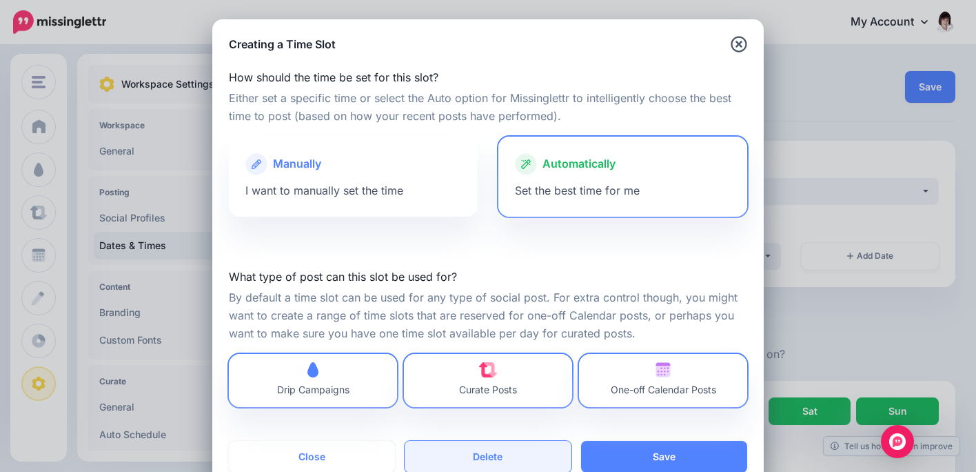
click at [485, 454] on button "Delete" at bounding box center [488, 457] width 166 height 32
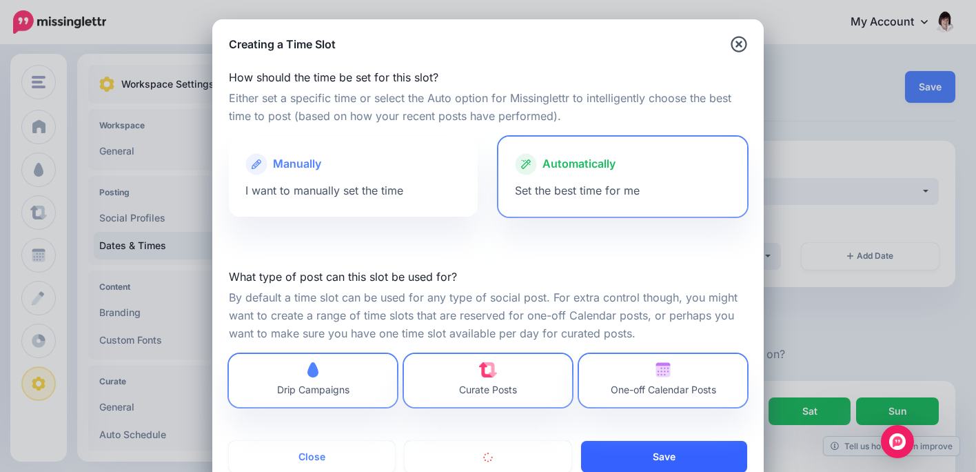
click at [648, 452] on button "Save" at bounding box center [664, 457] width 166 height 32
click at [648, 452] on button "button" at bounding box center [664, 457] width 166 height 32
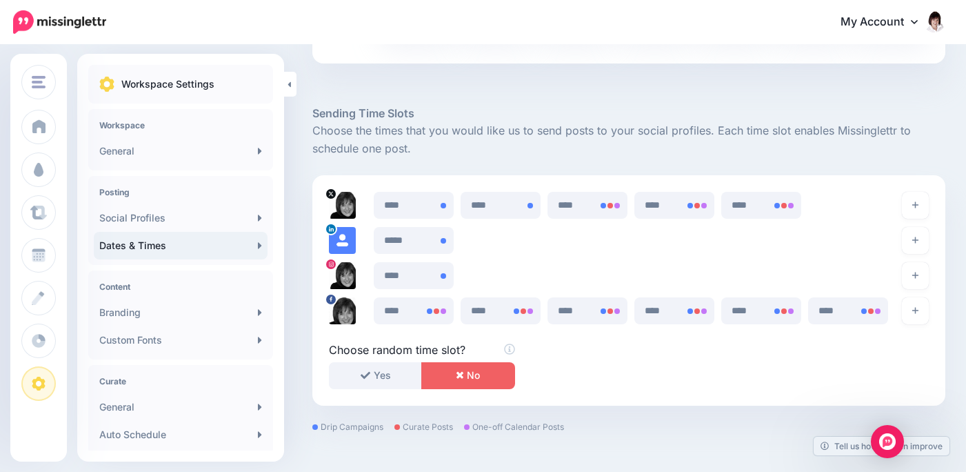
scroll to position [674, 0]
click at [791, 203] on icon at bounding box center [786, 206] width 11 height 11
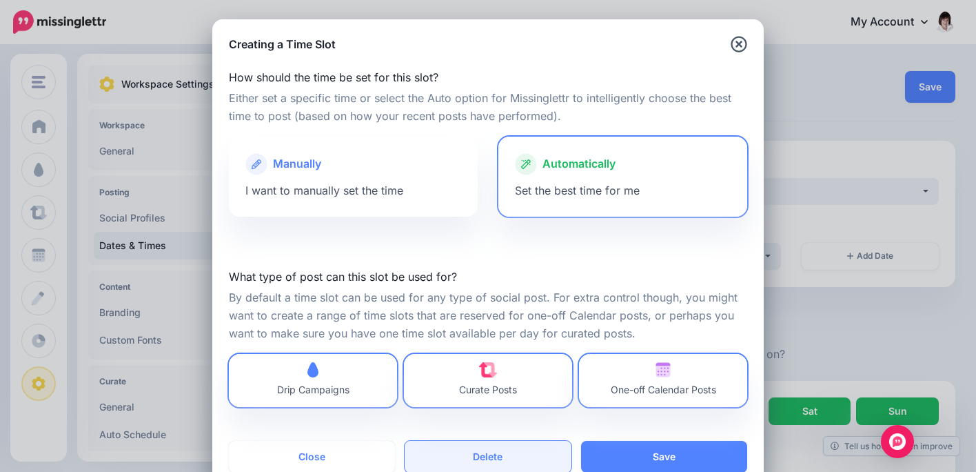
click at [485, 452] on button "Delete" at bounding box center [488, 457] width 166 height 32
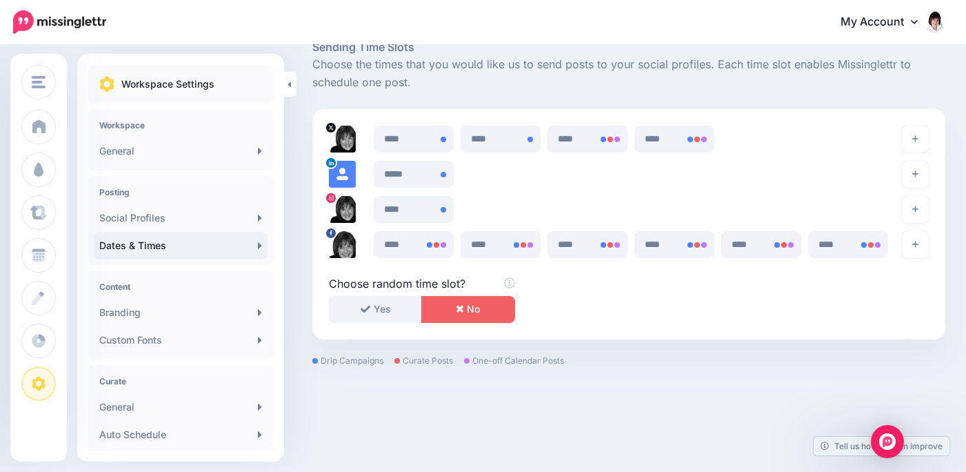
scroll to position [734, 0]
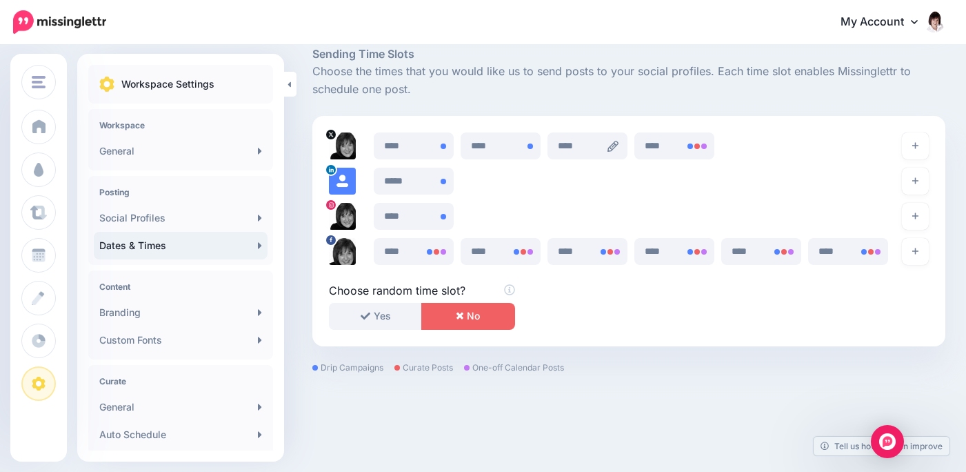
click at [618, 144] on icon at bounding box center [612, 146] width 11 height 11
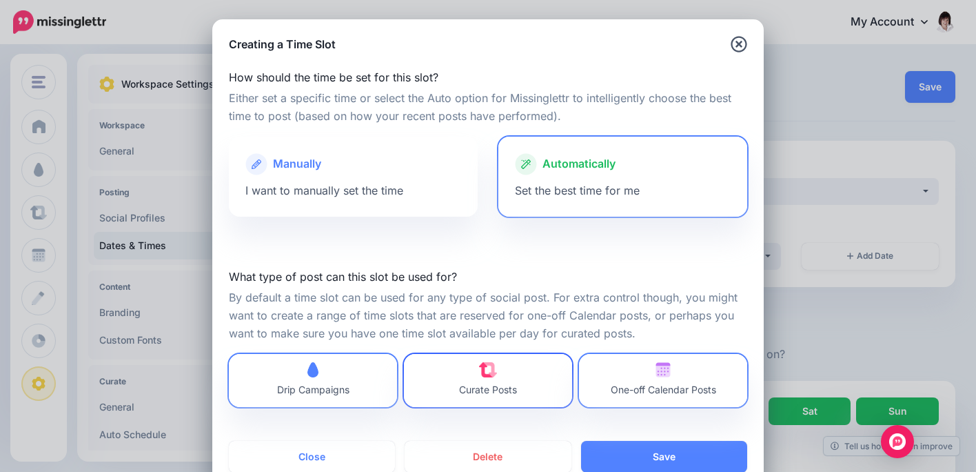
click at [496, 371] on span "Curate Posts" at bounding box center [488, 380] width 58 height 37
click at [636, 385] on span "One-off Calendar Posts" at bounding box center [663, 389] width 105 height 12
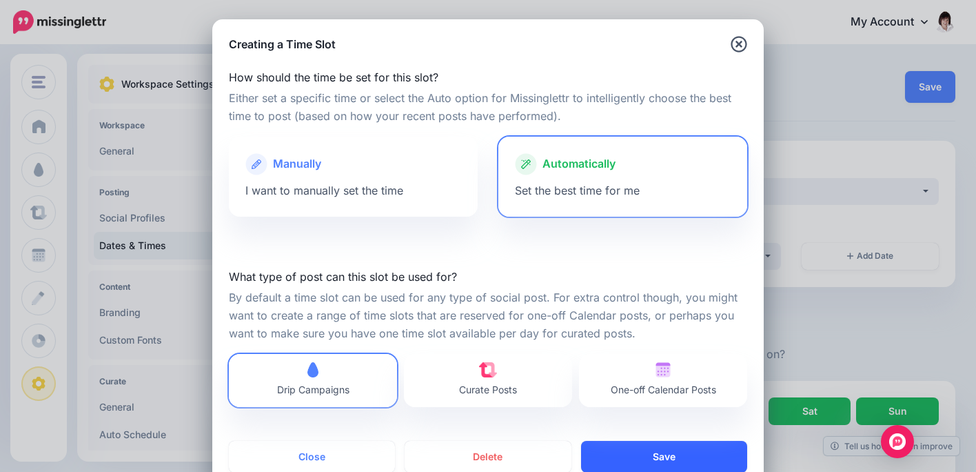
click at [677, 449] on button "Save" at bounding box center [664, 457] width 166 height 32
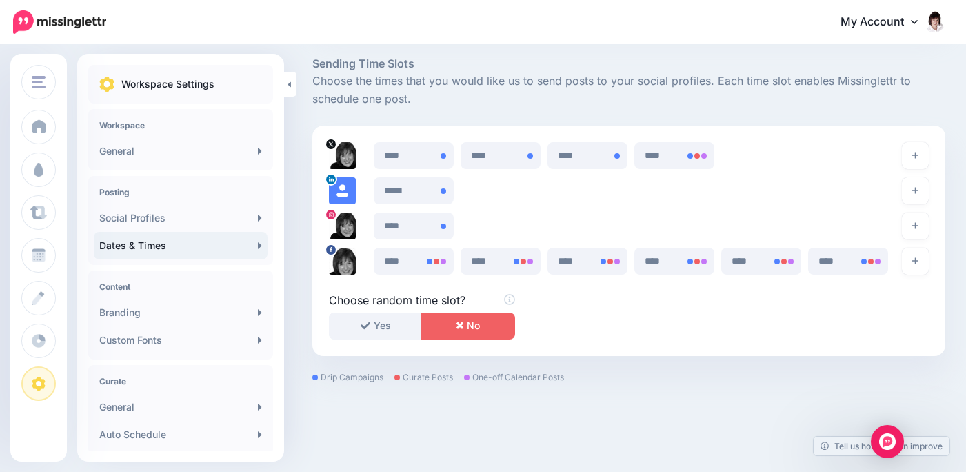
scroll to position [693, 0]
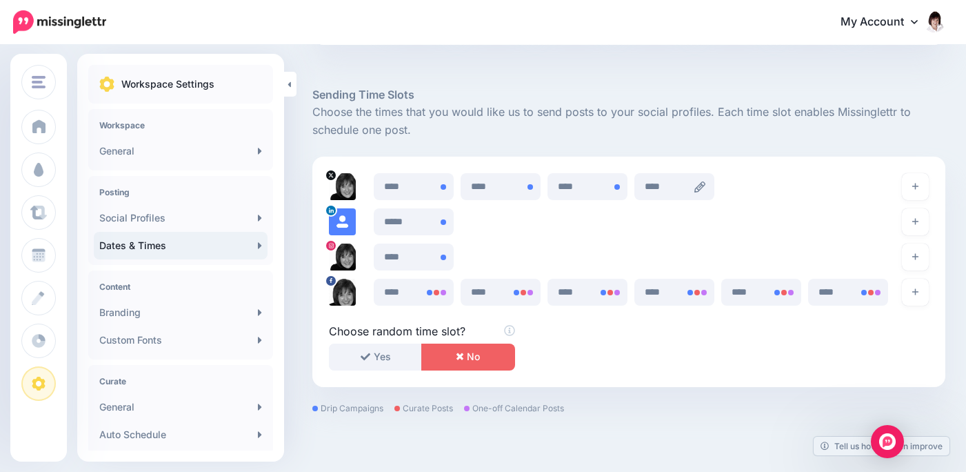
click at [705, 183] on icon at bounding box center [699, 186] width 11 height 11
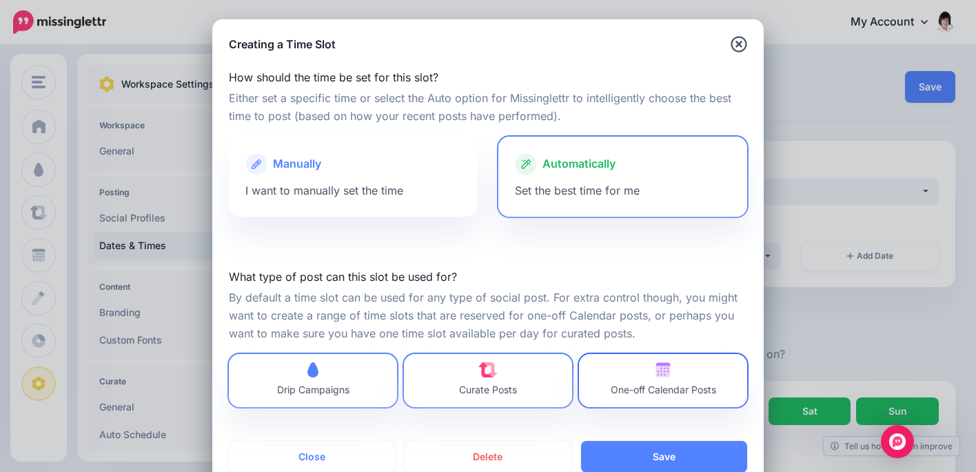
click at [656, 375] on img at bounding box center [663, 369] width 15 height 15
click at [524, 379] on link "Curate Posts" at bounding box center [488, 380] width 168 height 53
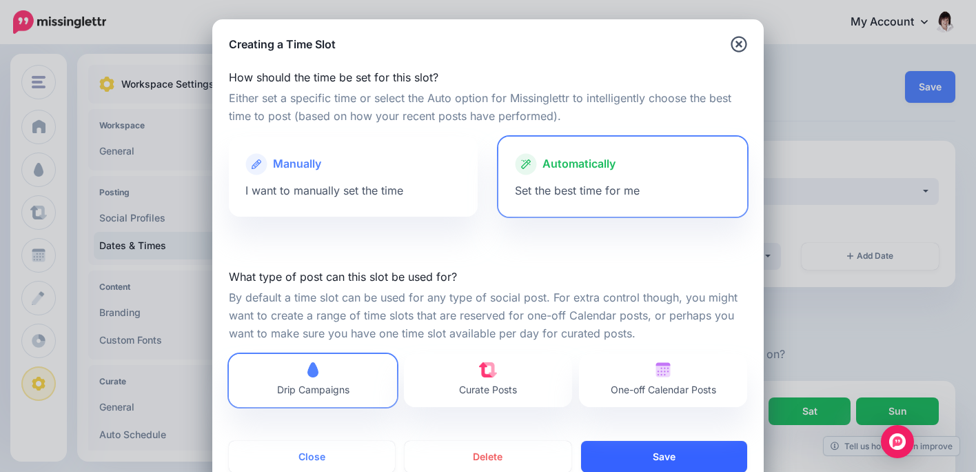
click at [663, 454] on button "Save" at bounding box center [664, 457] width 166 height 32
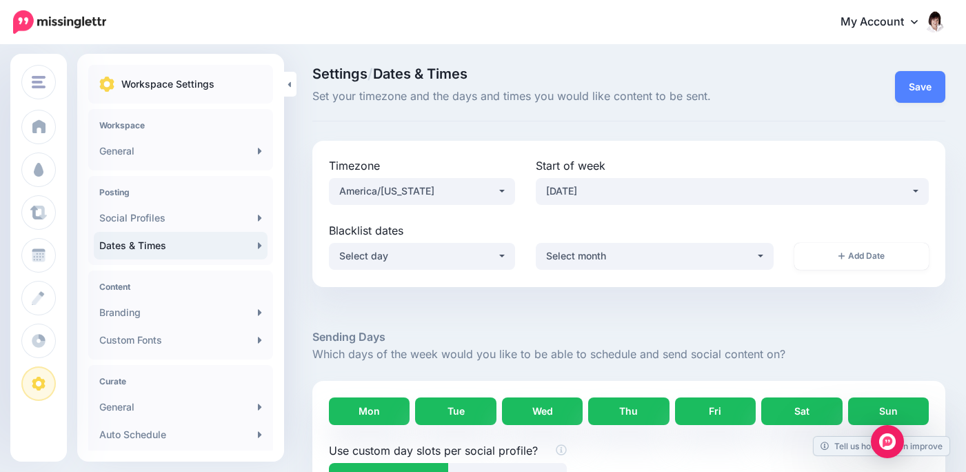
scroll to position [757, 0]
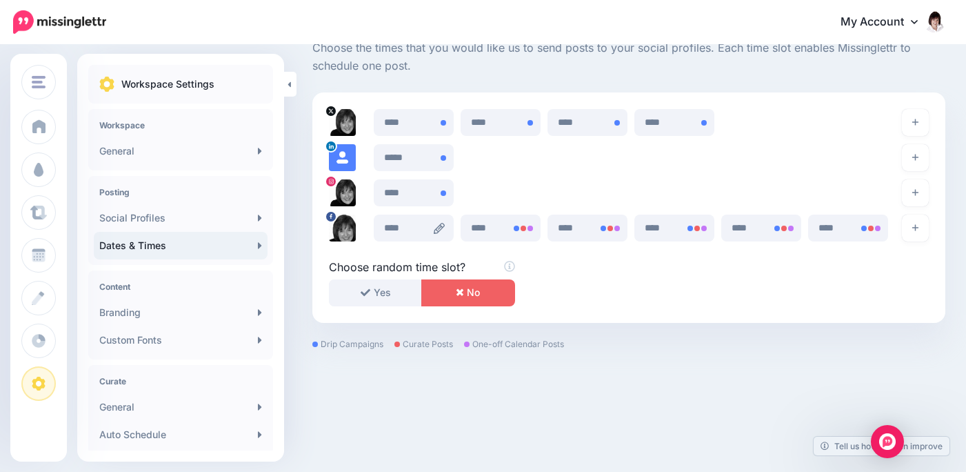
click at [443, 223] on icon at bounding box center [439, 228] width 11 height 11
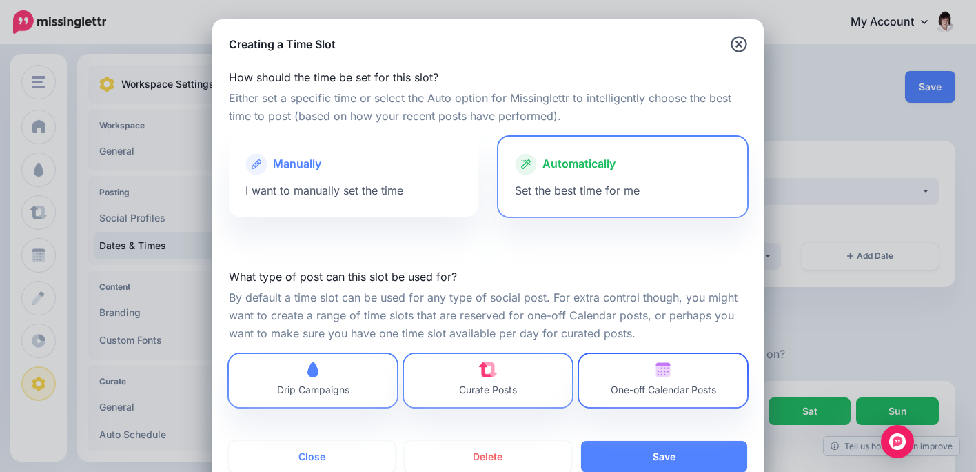
click at [647, 370] on span "One-off Calendar Posts" at bounding box center [663, 380] width 105 height 37
click at [516, 371] on link "Curate Posts" at bounding box center [488, 380] width 168 height 53
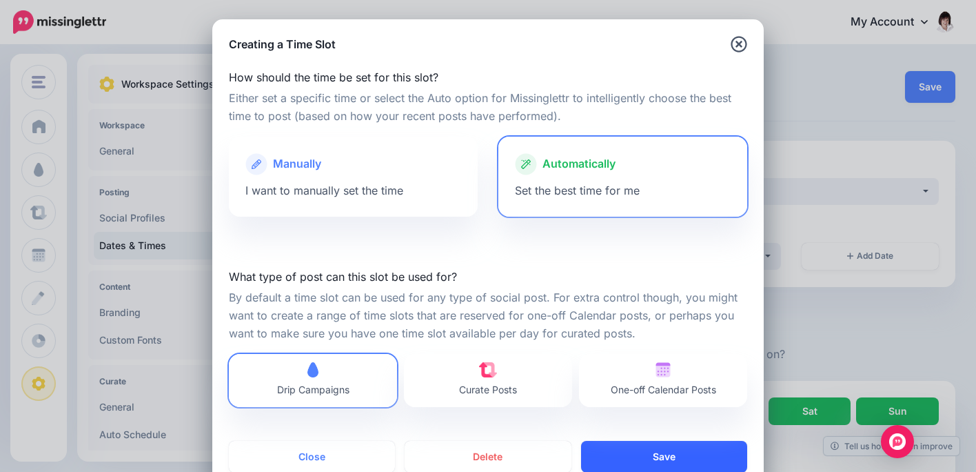
click at [643, 454] on button "Save" at bounding box center [664, 457] width 166 height 32
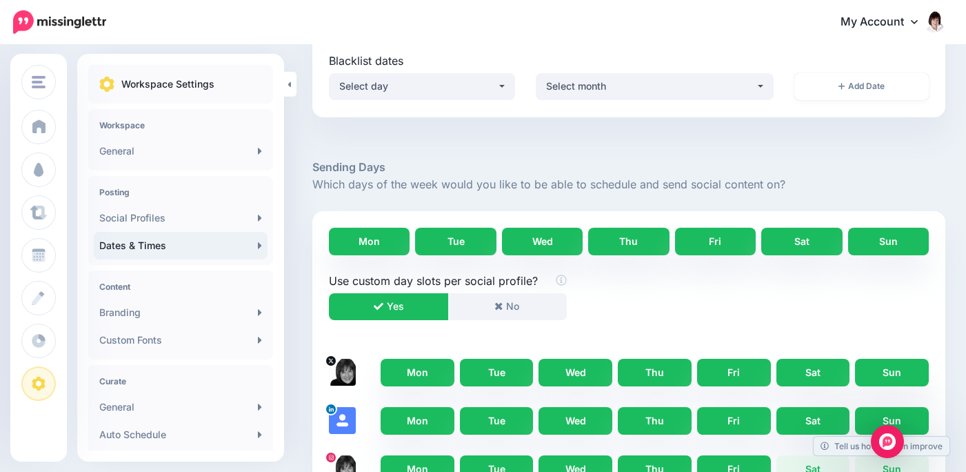
scroll to position [757, 0]
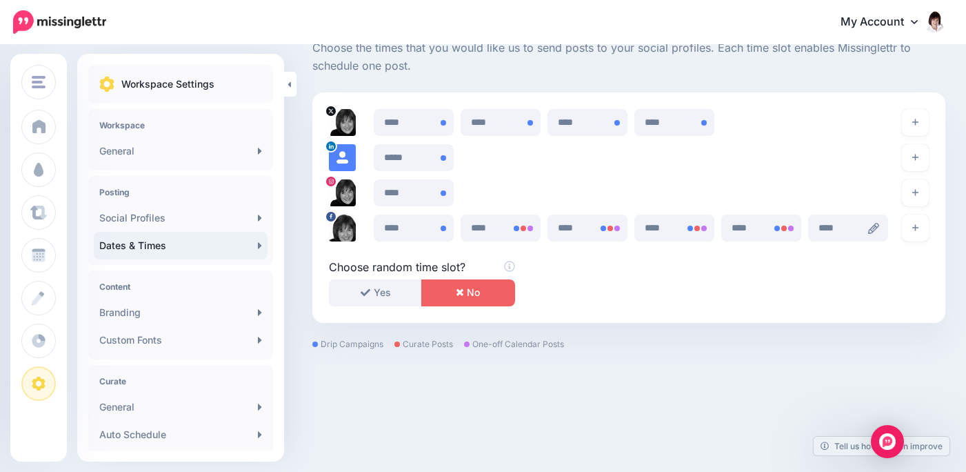
click at [879, 228] on icon at bounding box center [873, 228] width 11 height 11
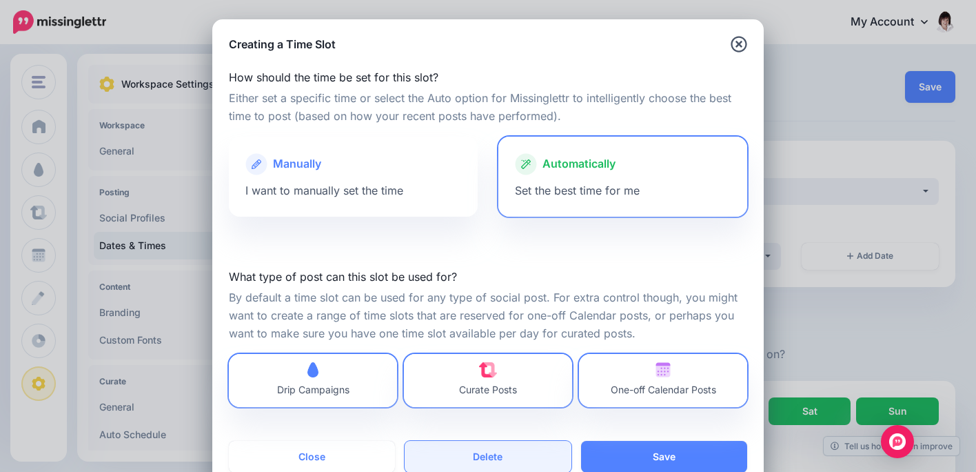
click at [483, 451] on button "Delete" at bounding box center [488, 457] width 166 height 32
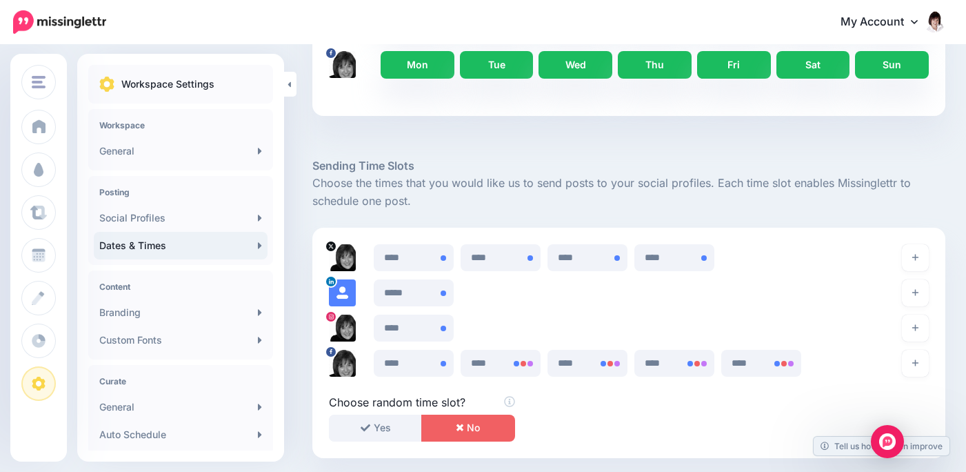
scroll to position [757, 0]
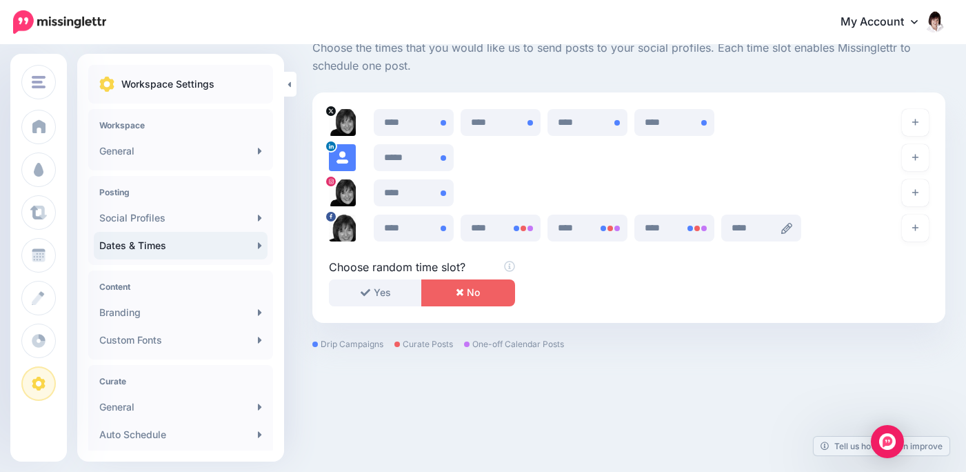
click at [791, 228] on icon at bounding box center [786, 228] width 11 height 11
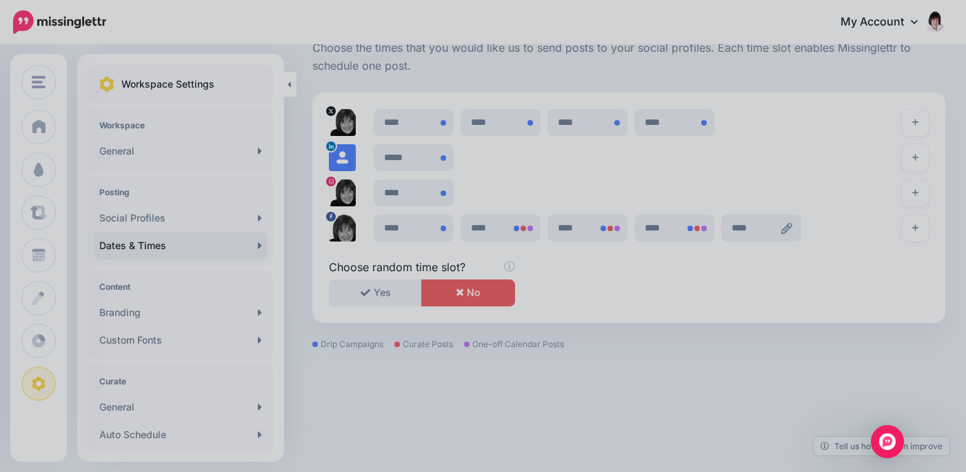
scroll to position [0, 0]
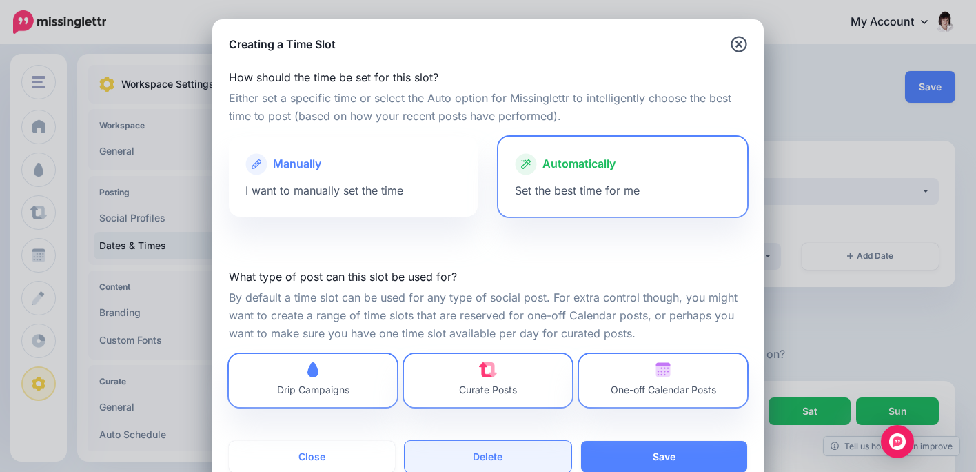
click at [473, 454] on button "Delete" at bounding box center [488, 457] width 166 height 32
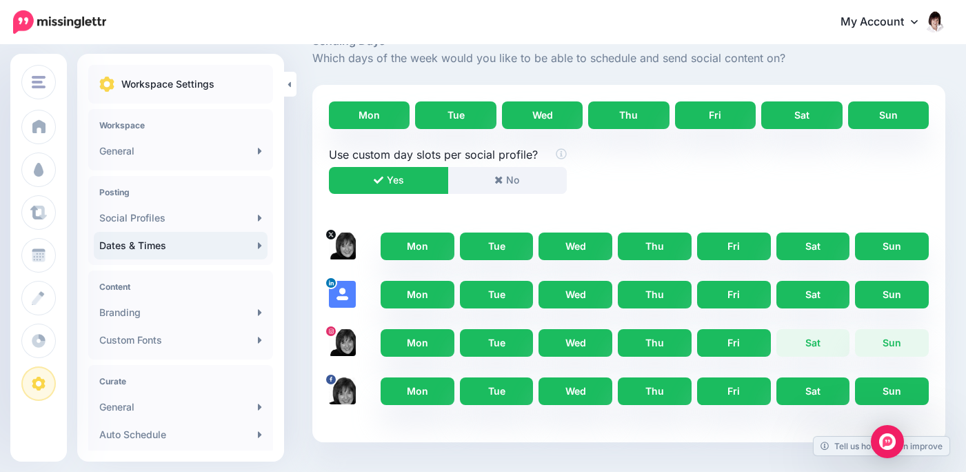
scroll to position [757, 0]
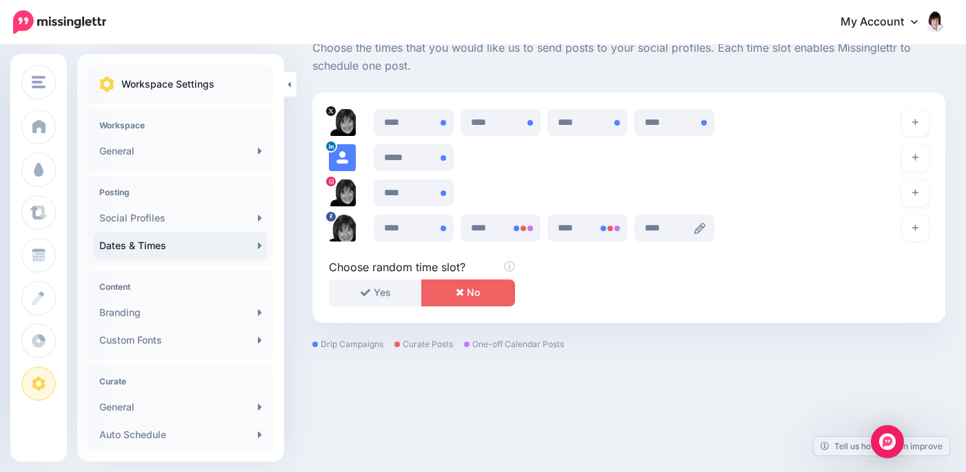
click at [705, 229] on icon at bounding box center [699, 228] width 11 height 11
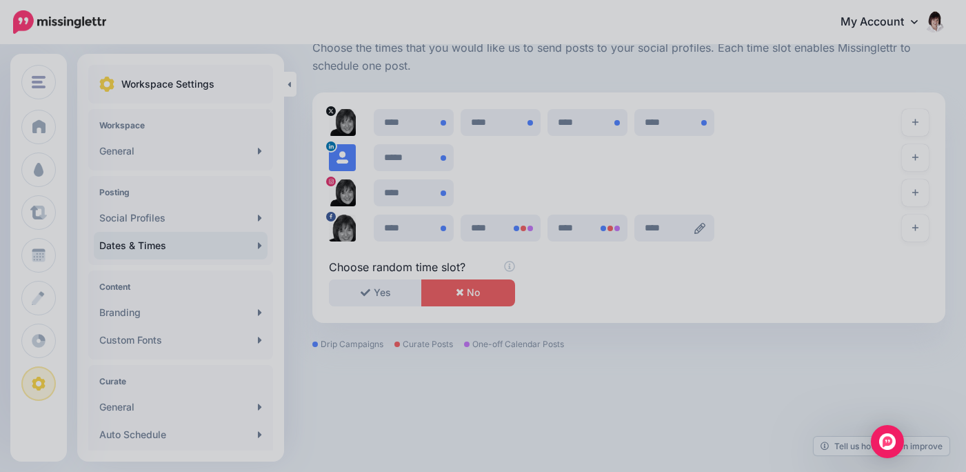
scroll to position [0, 0]
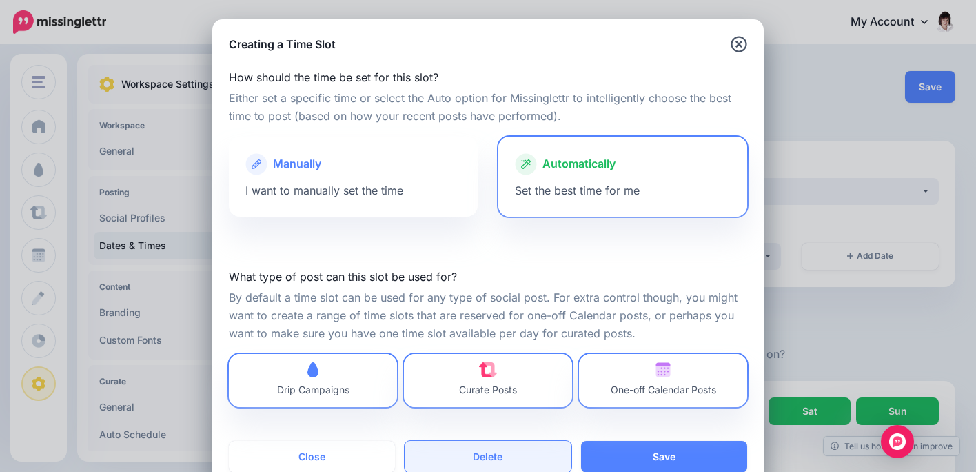
click at [474, 455] on button "Delete" at bounding box center [488, 457] width 166 height 32
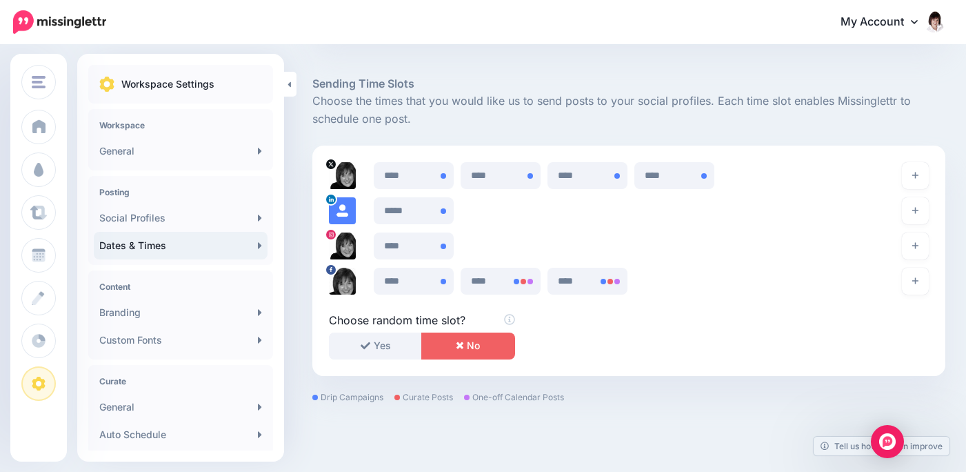
scroll to position [702, 0]
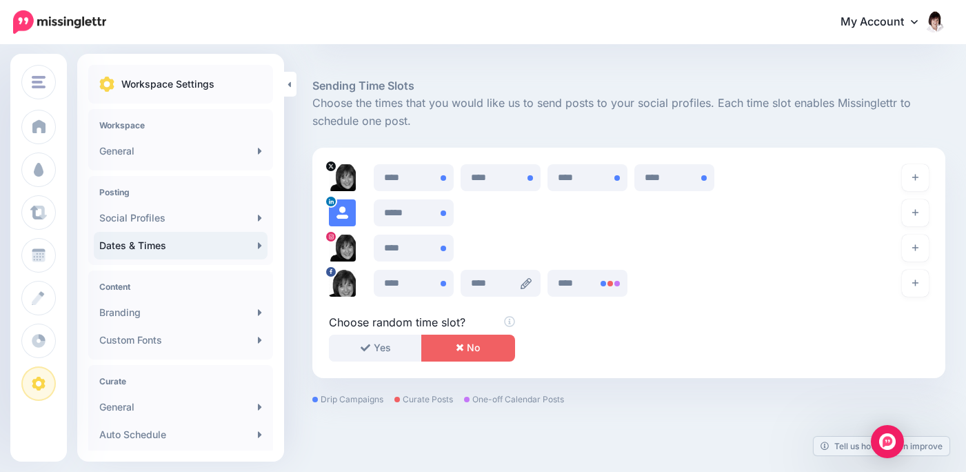
click at [529, 279] on icon at bounding box center [526, 283] width 11 height 11
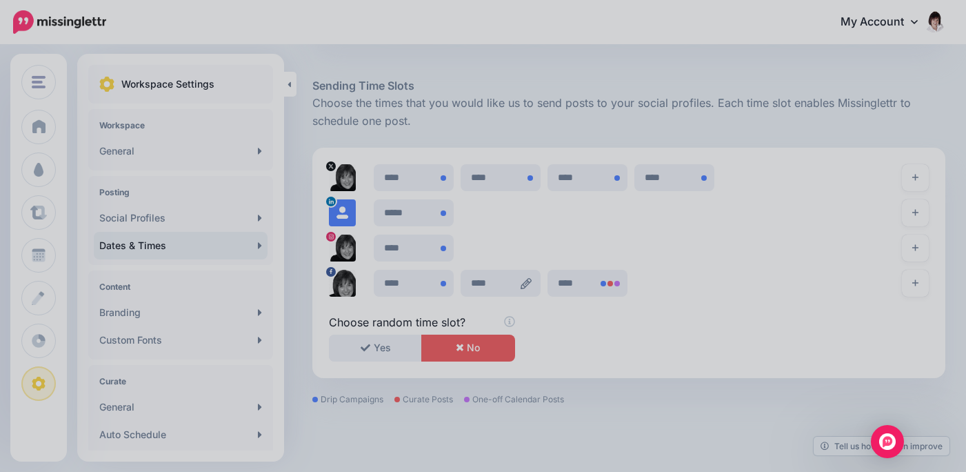
scroll to position [0, 0]
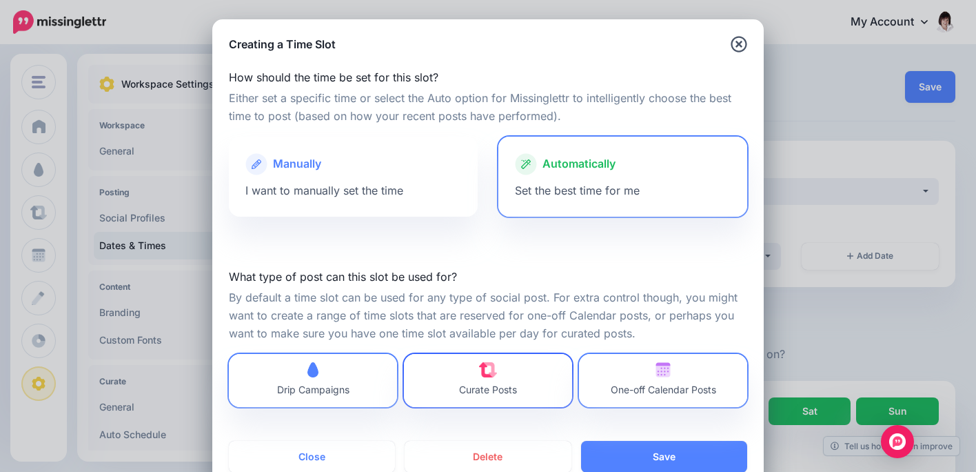
click at [492, 387] on span "Curate Posts" at bounding box center [488, 389] width 58 height 12
click at [648, 387] on span "One-off Calendar Posts" at bounding box center [663, 389] width 105 height 12
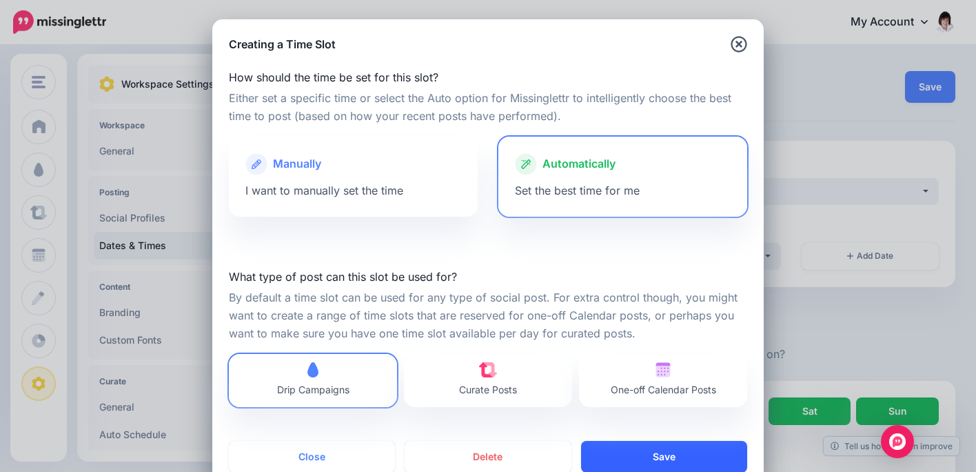
click at [629, 454] on button "Save" at bounding box center [664, 457] width 166 height 32
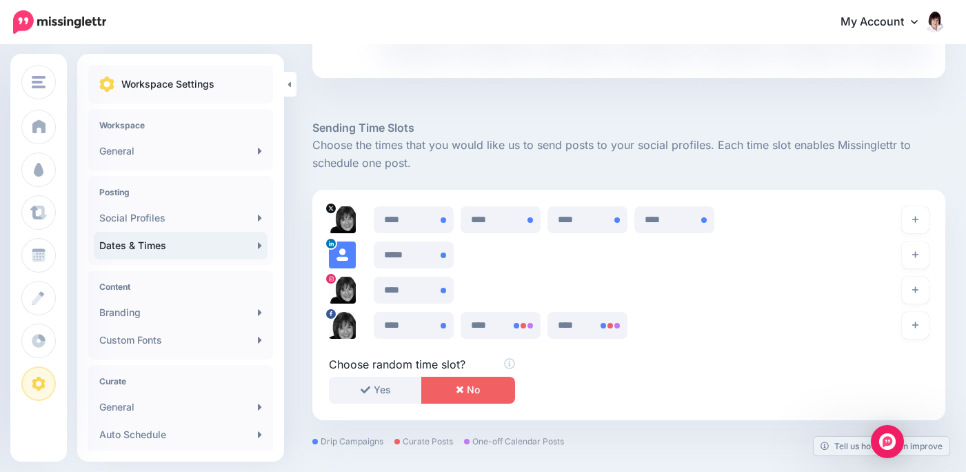
scroll to position [757, 0]
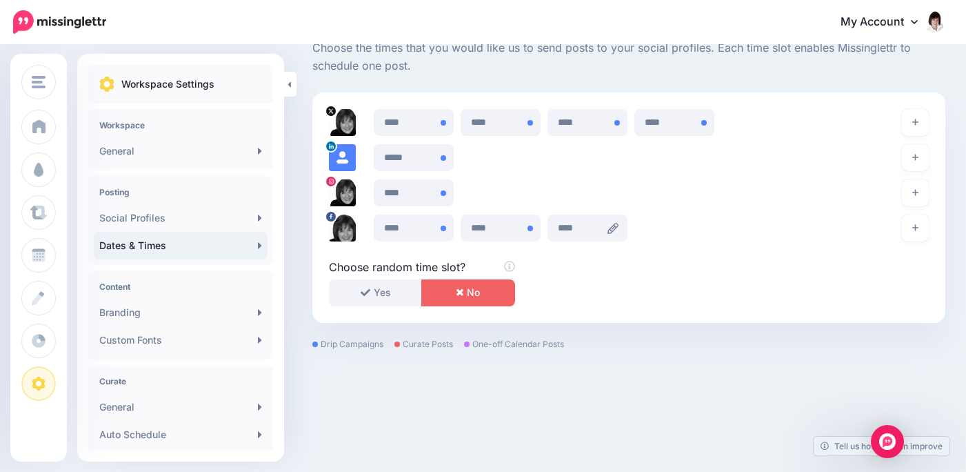
click at [618, 225] on icon at bounding box center [612, 228] width 11 height 11
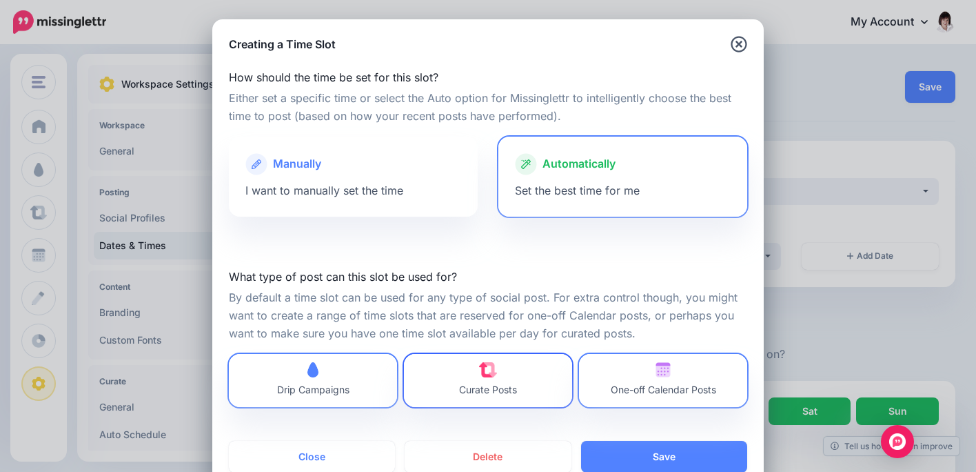
click at [464, 371] on span "Curate Posts" at bounding box center [488, 380] width 58 height 37
click at [665, 383] on span "One-off Calendar Posts" at bounding box center [663, 380] width 105 height 37
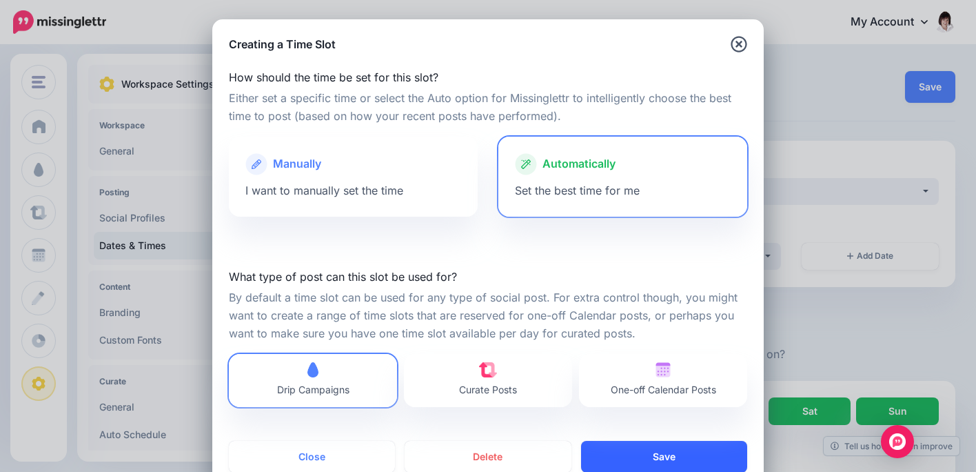
click at [669, 454] on button "Save" at bounding box center [664, 457] width 166 height 32
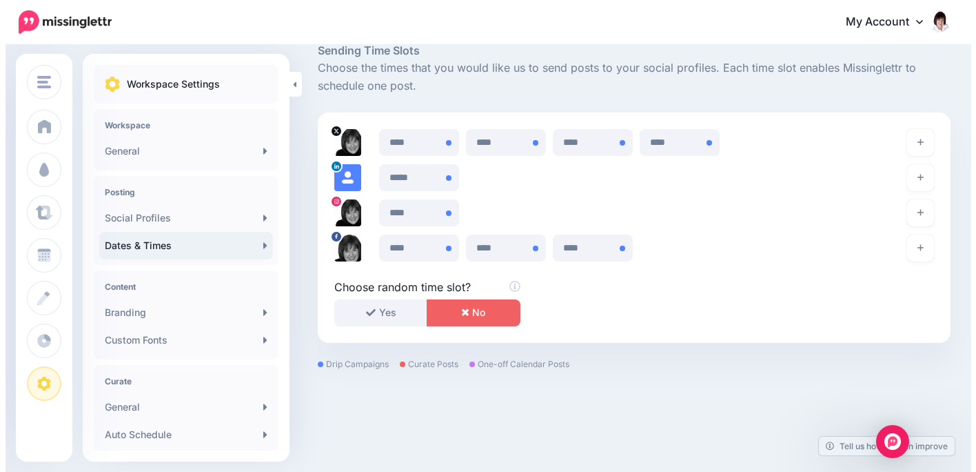
scroll to position [735, 0]
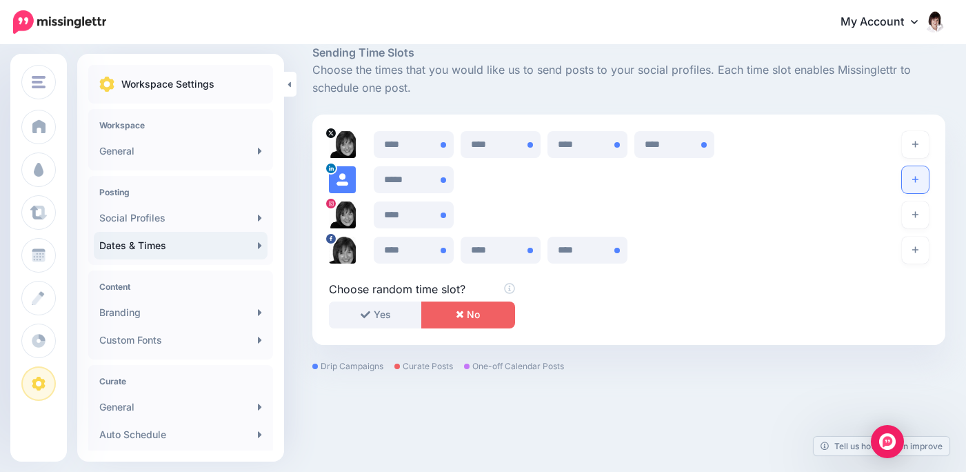
click at [918, 176] on icon "button" at bounding box center [915, 179] width 6 height 8
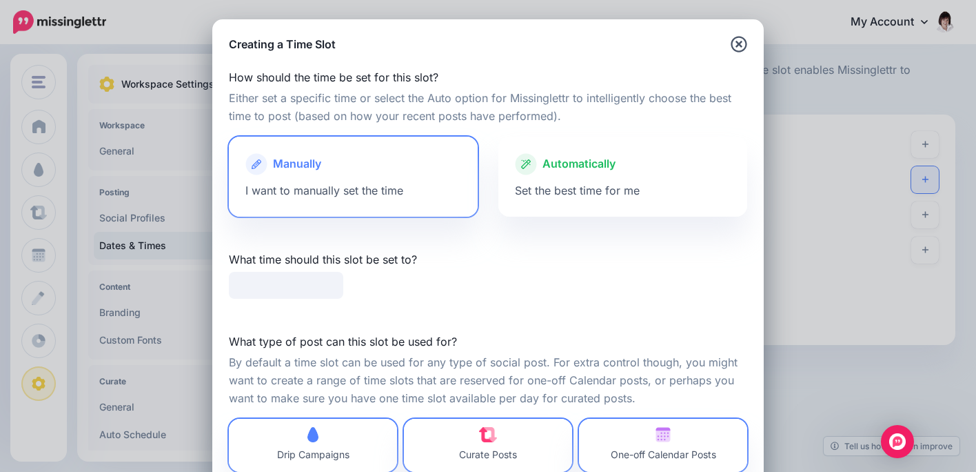
type input "*****"
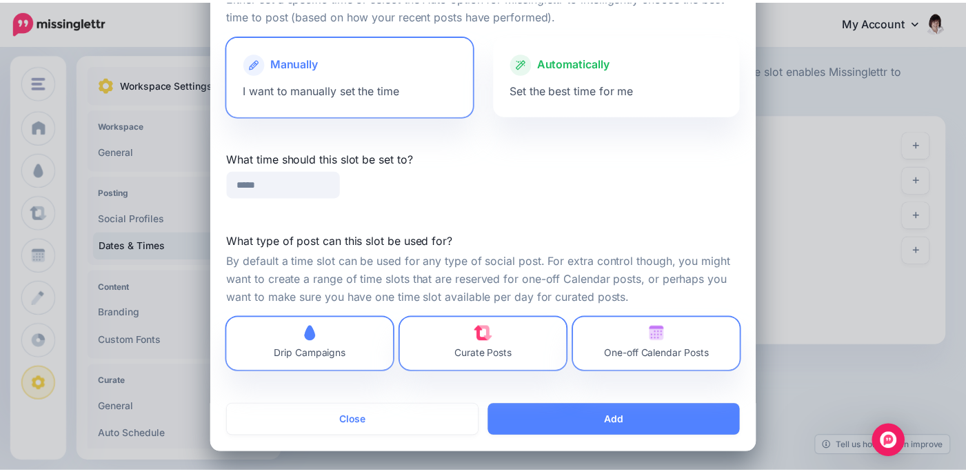
scroll to position [101, 0]
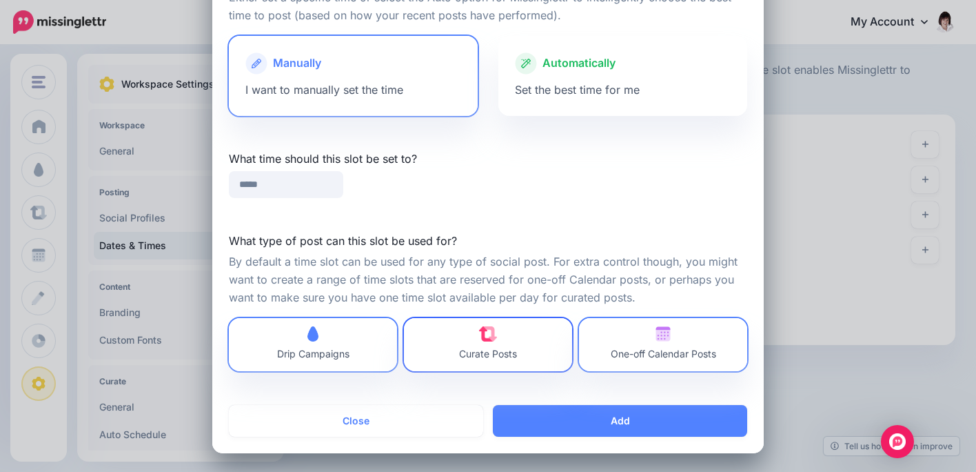
click at [450, 334] on link "Curate Posts" at bounding box center [488, 344] width 168 height 53
click at [634, 341] on span "One-off Calendar Posts" at bounding box center [663, 344] width 105 height 37
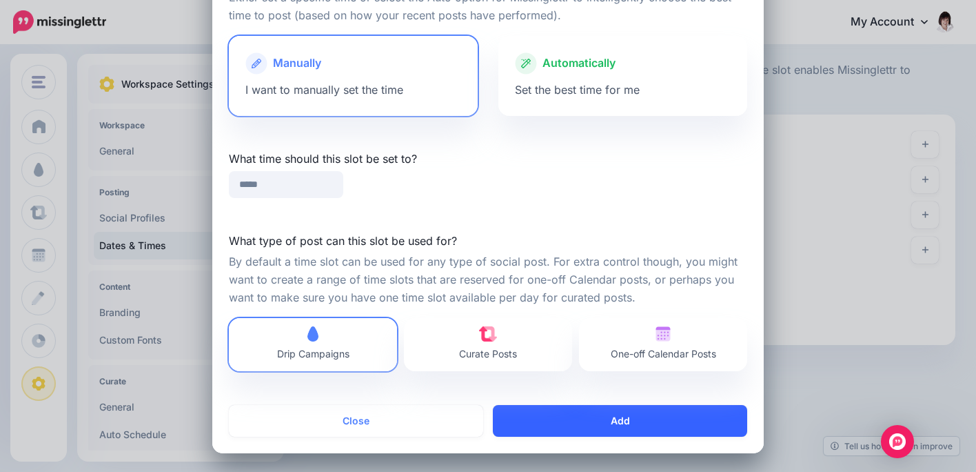
click at [603, 418] on button "Add" at bounding box center [620, 421] width 254 height 32
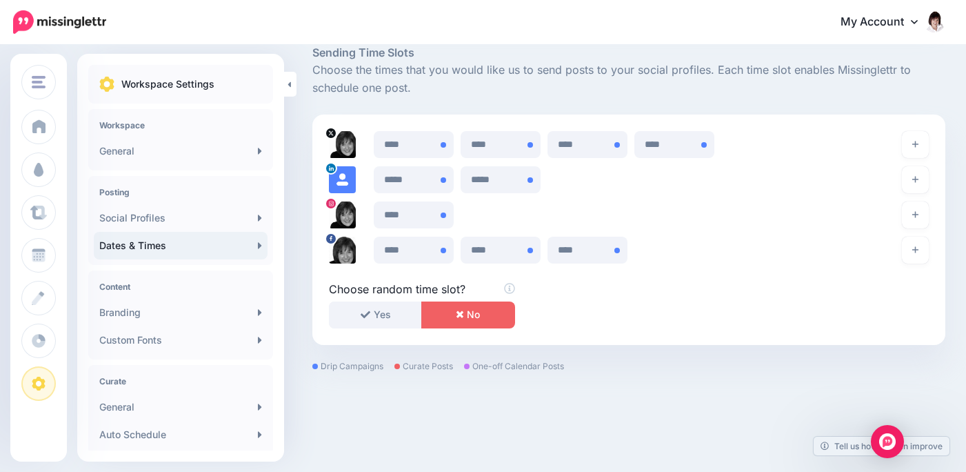
scroll to position [757, 0]
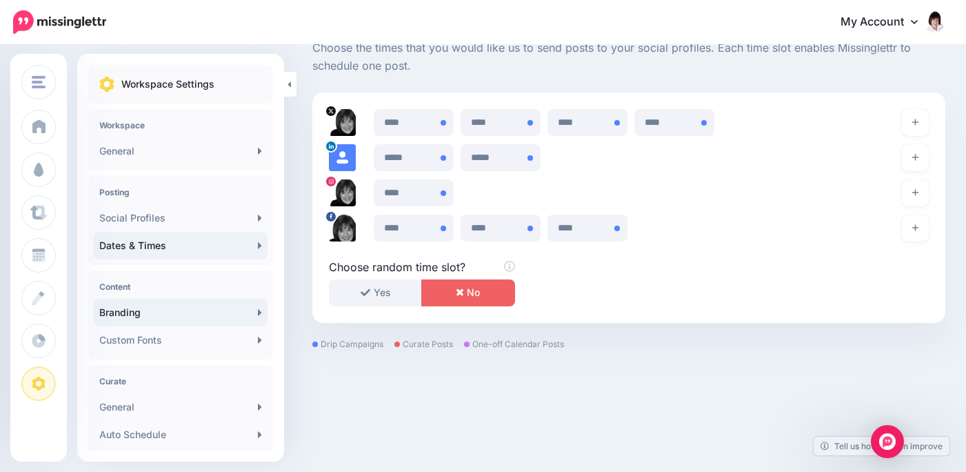
click at [178, 312] on link "Branding" at bounding box center [181, 313] width 174 height 28
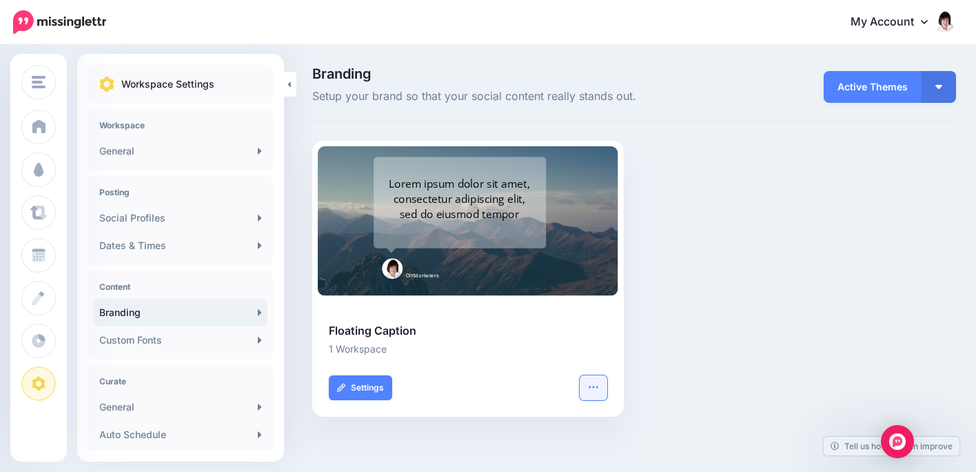
click at [592, 385] on icon "button" at bounding box center [593, 386] width 11 height 11
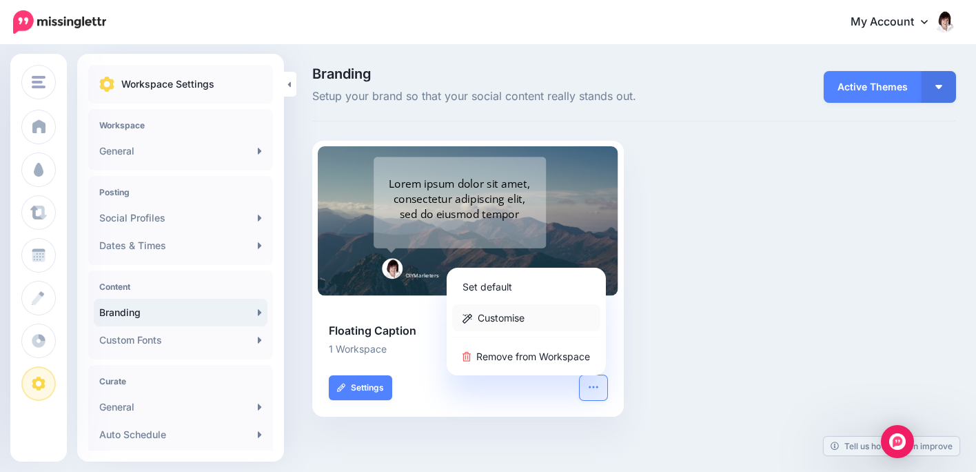
click at [517, 313] on link "Customise" at bounding box center [526, 317] width 148 height 27
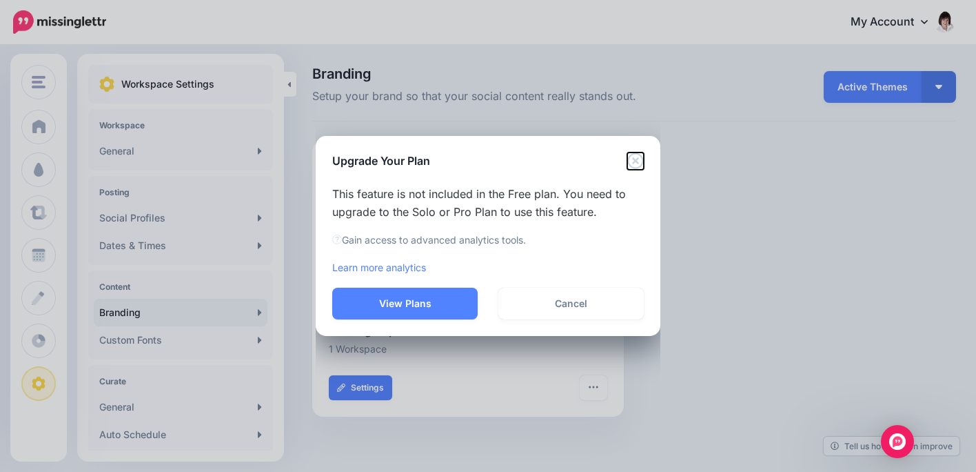
click at [636, 158] on icon "Close" at bounding box center [635, 160] width 17 height 17
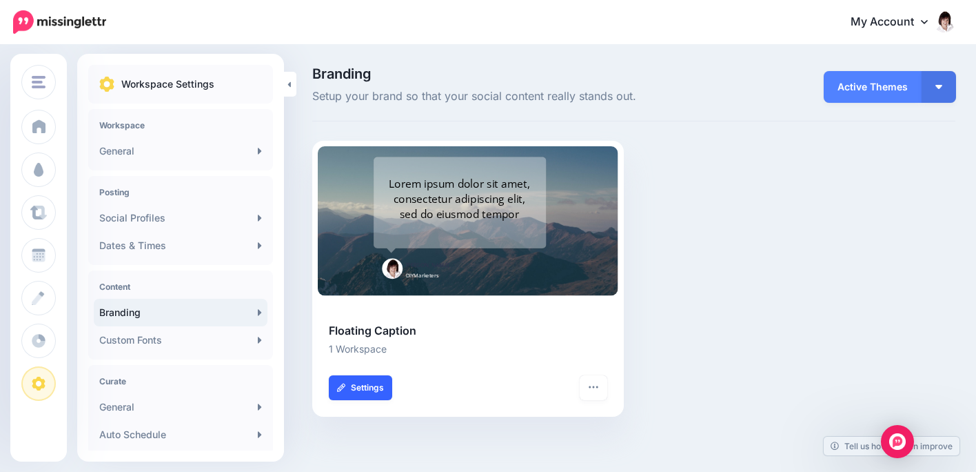
click at [358, 386] on link "Settings" at bounding box center [360, 387] width 63 height 25
type input "**********"
type input "*******"
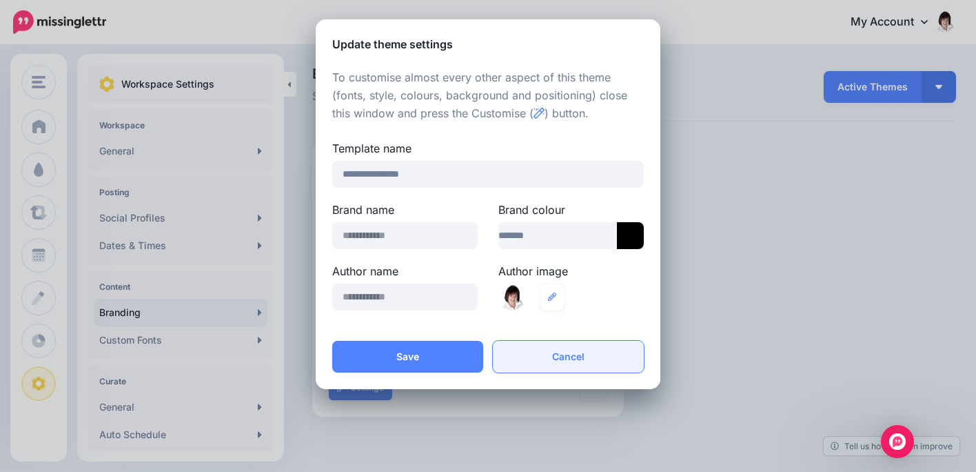
click at [557, 350] on button "Cancel" at bounding box center [568, 357] width 151 height 32
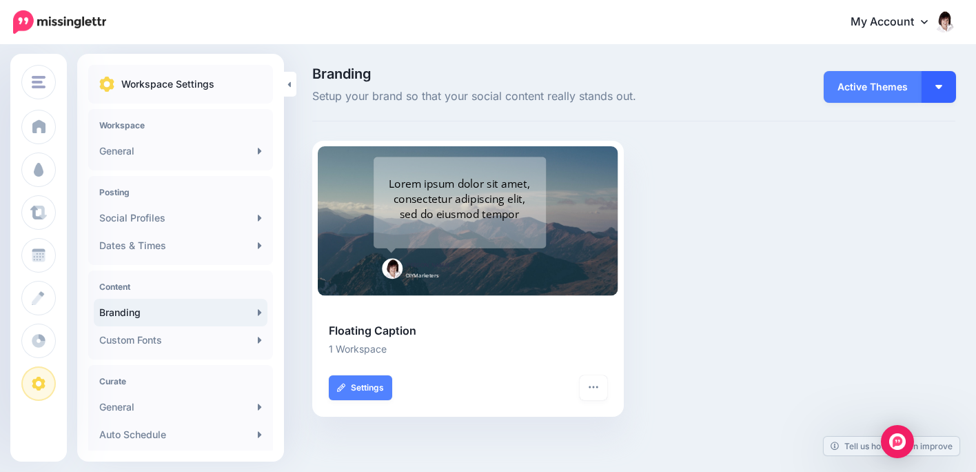
click at [923, 89] on button "button" at bounding box center [939, 87] width 34 height 32
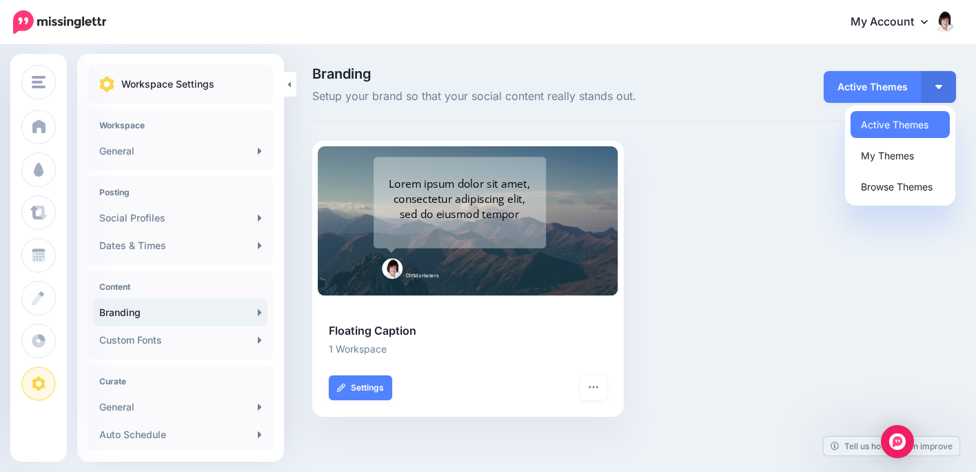
click at [717, 224] on div "Combined Shape Created with Sketch. Ivana Taylor DIYMarketers Lorem ipsum dolor…" at bounding box center [634, 287] width 664 height 293
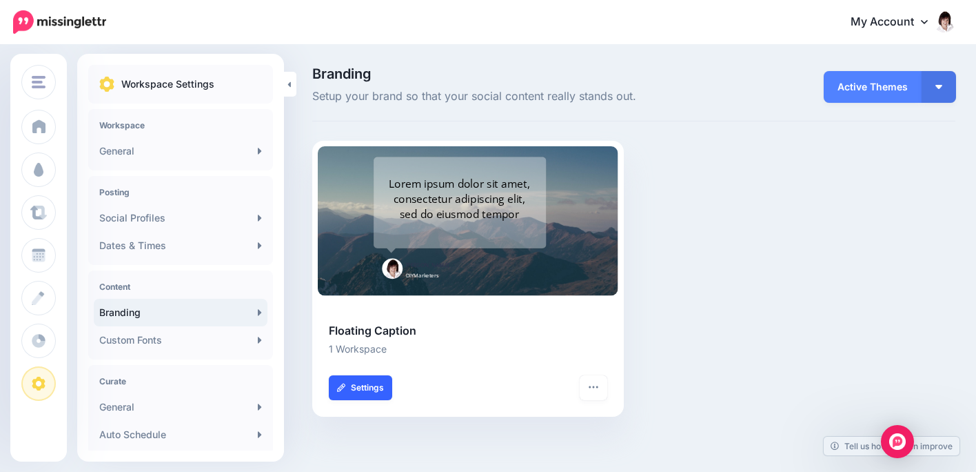
click at [358, 383] on link "Settings" at bounding box center [360, 387] width 63 height 25
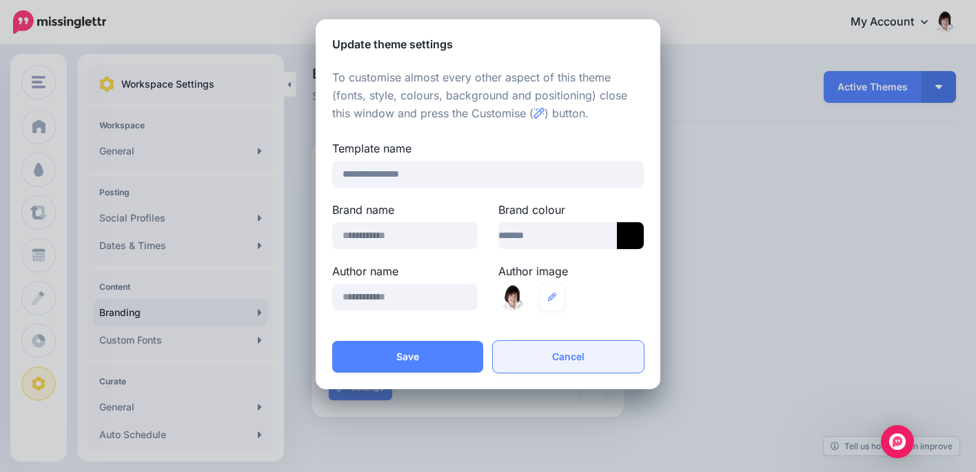
click at [582, 356] on button "Cancel" at bounding box center [568, 357] width 151 height 32
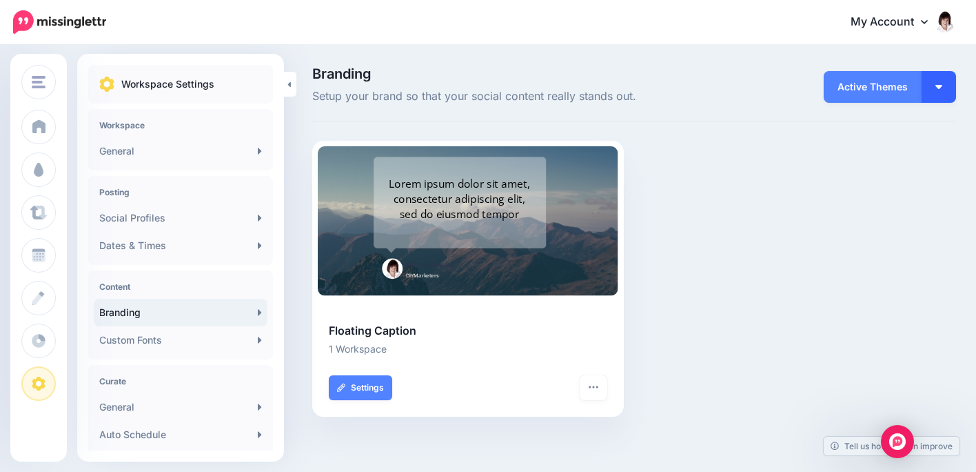
click at [940, 88] on img "button" at bounding box center [939, 87] width 7 height 4
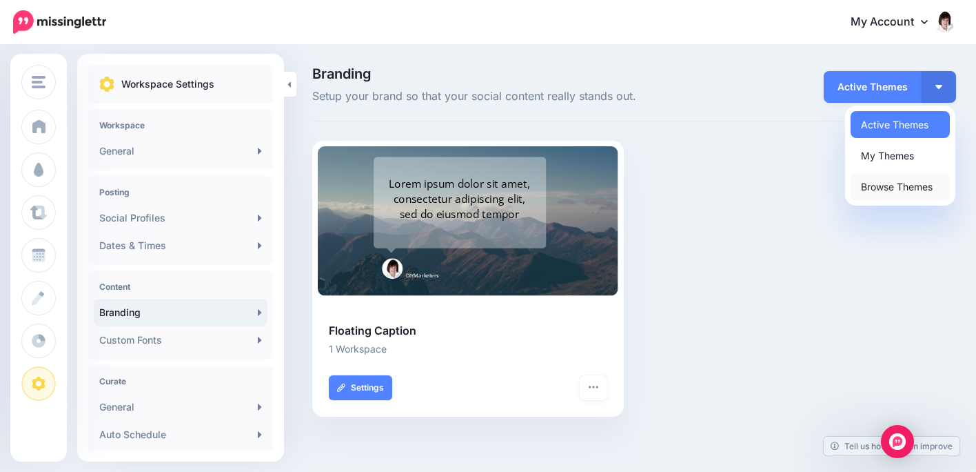
click at [898, 181] on link "Browse Themes" at bounding box center [900, 186] width 99 height 27
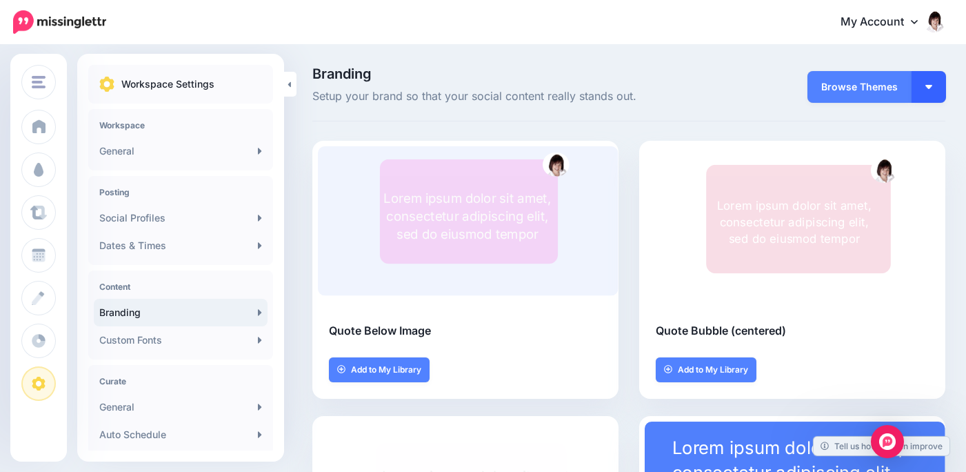
click at [934, 87] on button "button" at bounding box center [928, 87] width 34 height 32
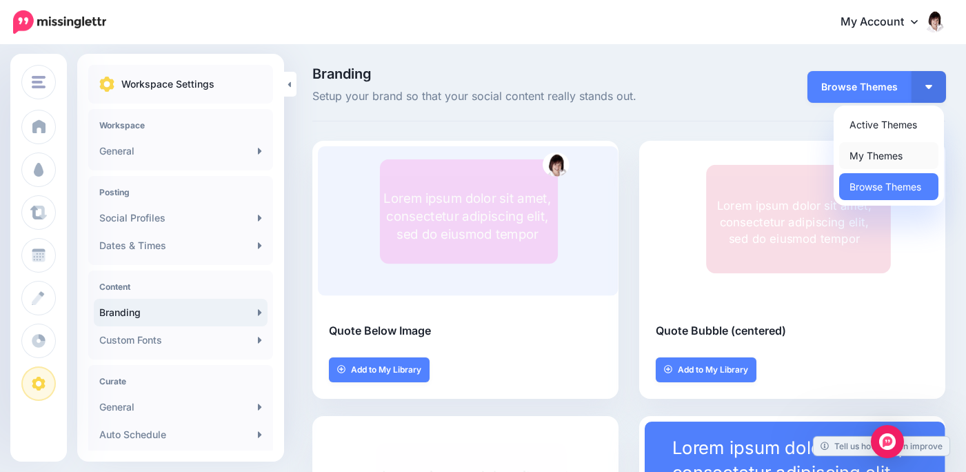
click at [891, 152] on link "My Themes" at bounding box center [888, 155] width 99 height 27
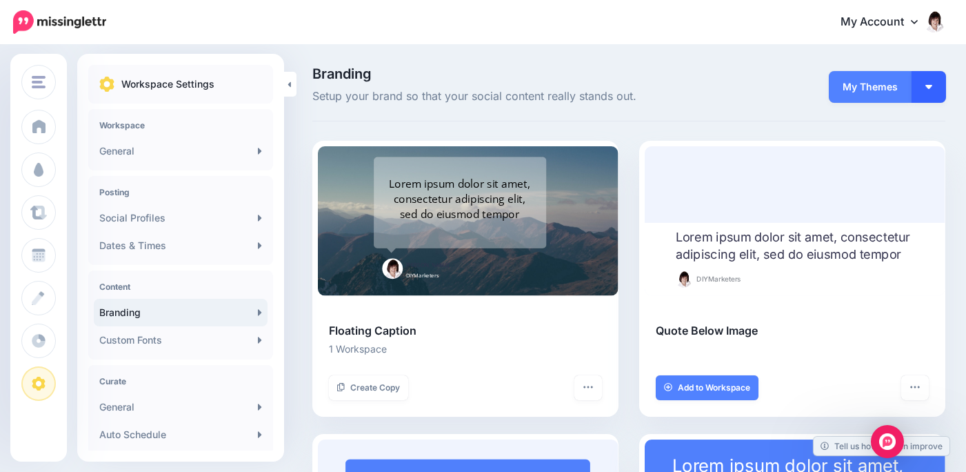
click at [942, 84] on button "button" at bounding box center [928, 87] width 34 height 32
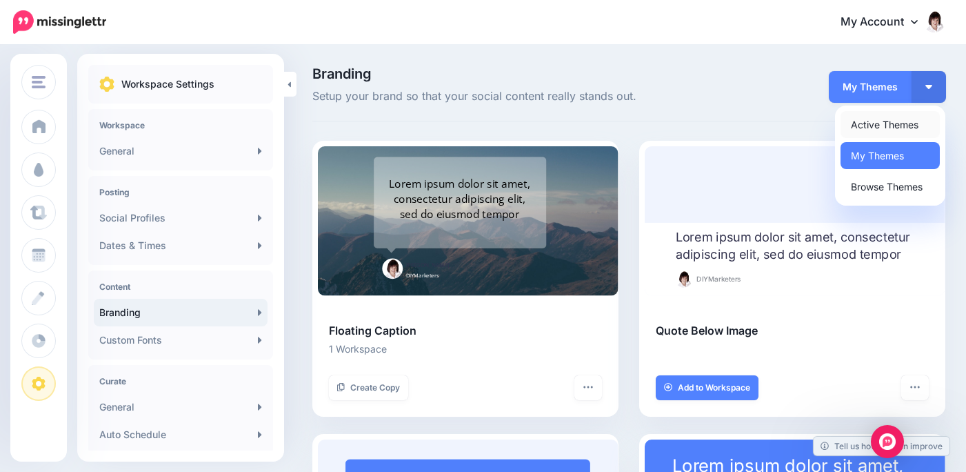
click at [876, 120] on link "Active Themes" at bounding box center [889, 124] width 99 height 27
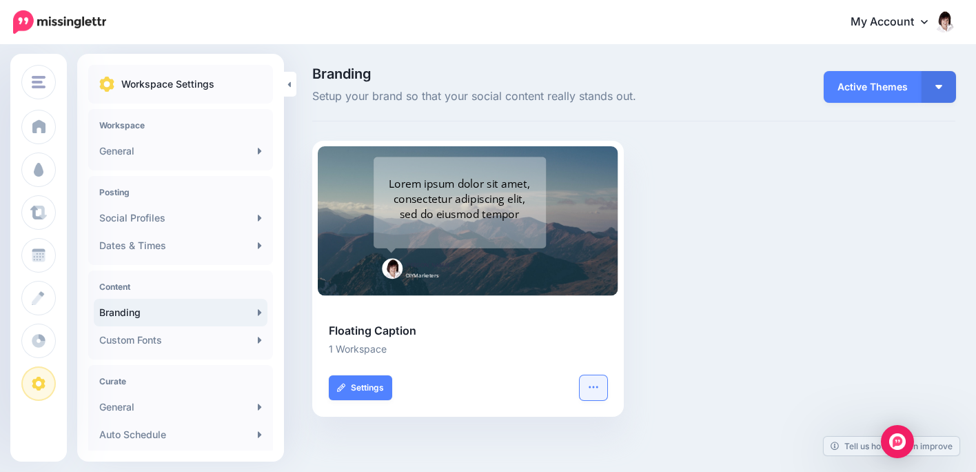
click at [592, 384] on icon "button" at bounding box center [593, 386] width 11 height 11
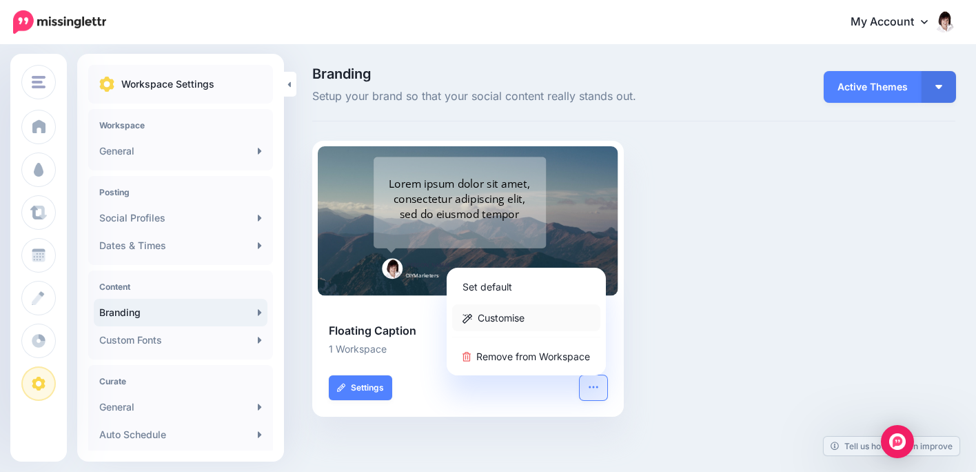
click at [512, 314] on link "Customise" at bounding box center [526, 317] width 148 height 27
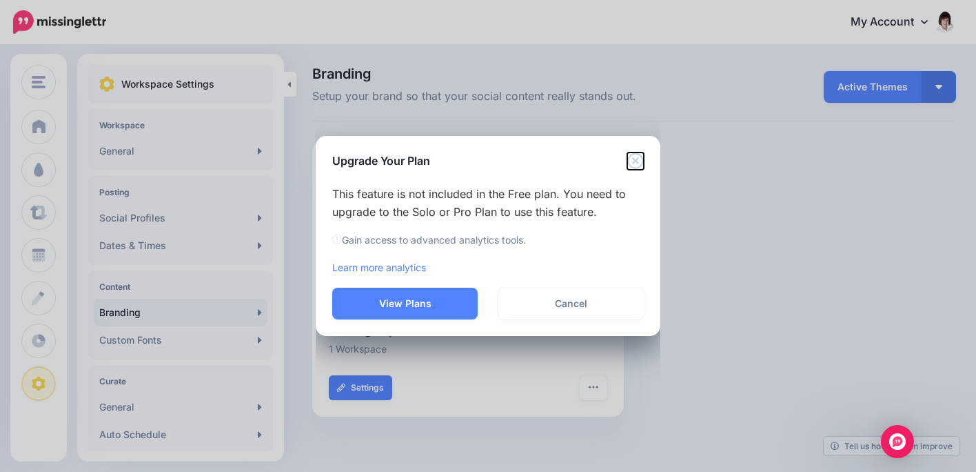
click at [634, 162] on icon "Close" at bounding box center [635, 160] width 16 height 16
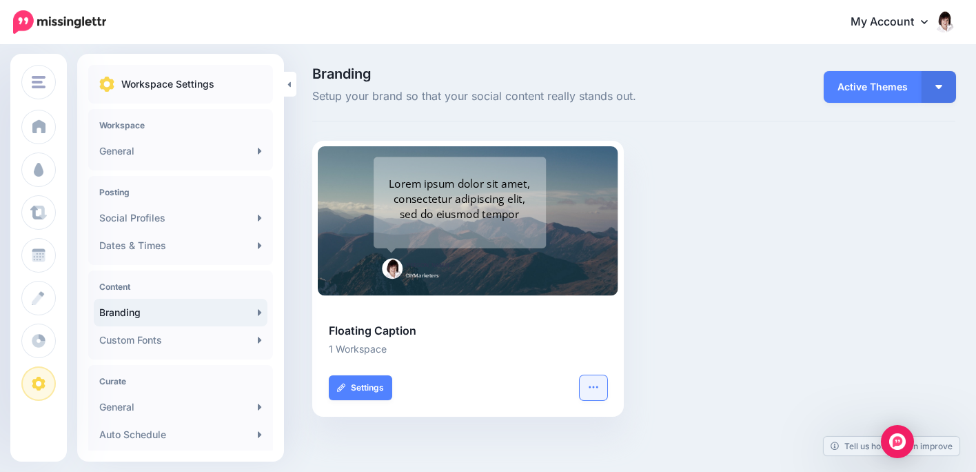
click at [592, 386] on icon "button" at bounding box center [593, 386] width 9 height 2
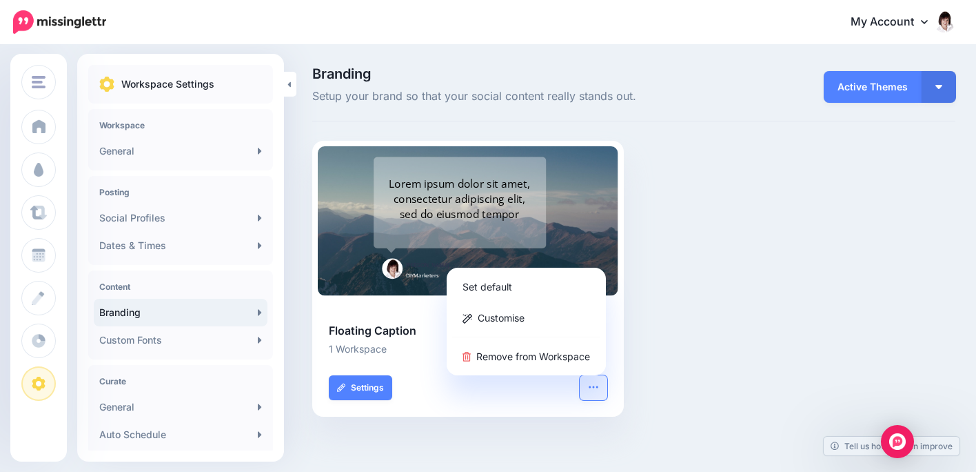
click at [736, 394] on div "Combined Shape Created with Sketch. Ivana Taylor DIYMarketers Lorem ipsum dolor…" at bounding box center [634, 287] width 664 height 293
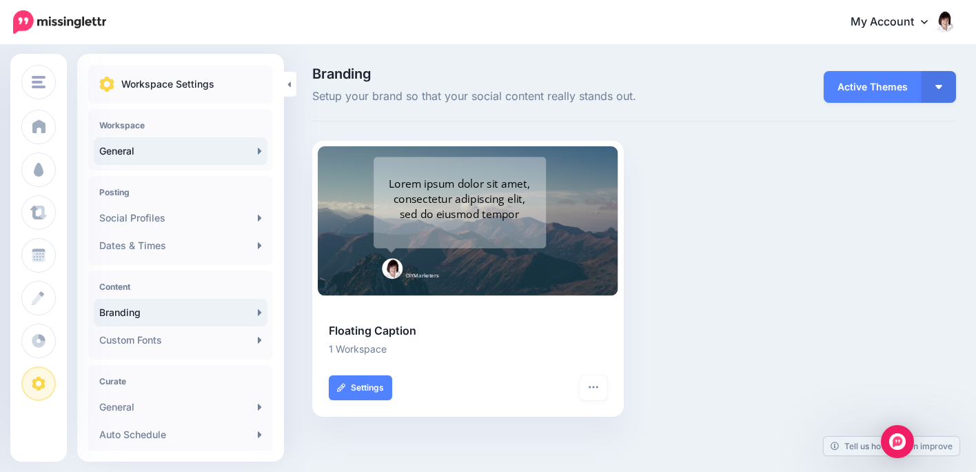
click at [188, 143] on link "General" at bounding box center [181, 151] width 174 height 28
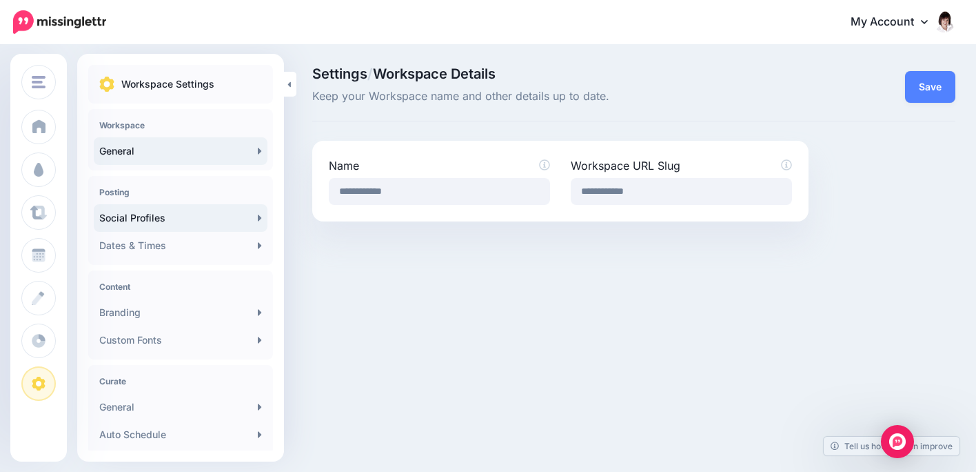
click at [179, 212] on link "Social Profiles" at bounding box center [181, 218] width 174 height 28
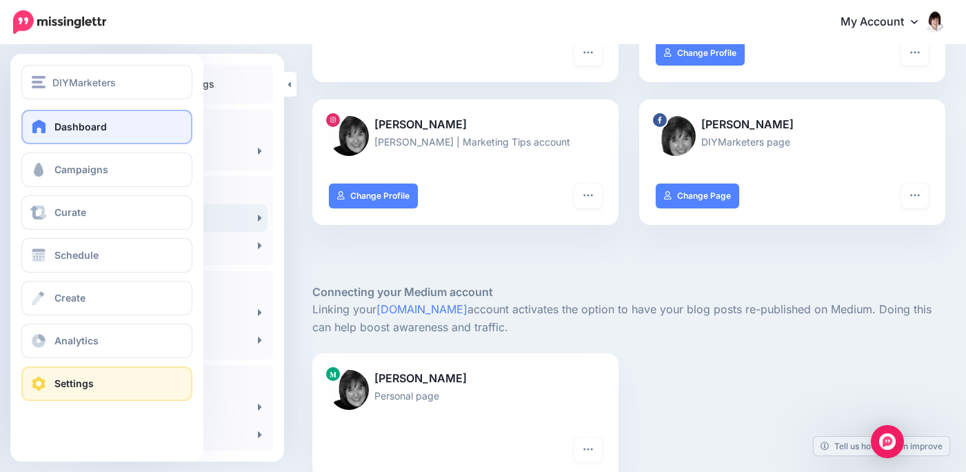
click at [59, 123] on span "Dashboard" at bounding box center [80, 127] width 52 height 12
